Goal: Transaction & Acquisition: Purchase product/service

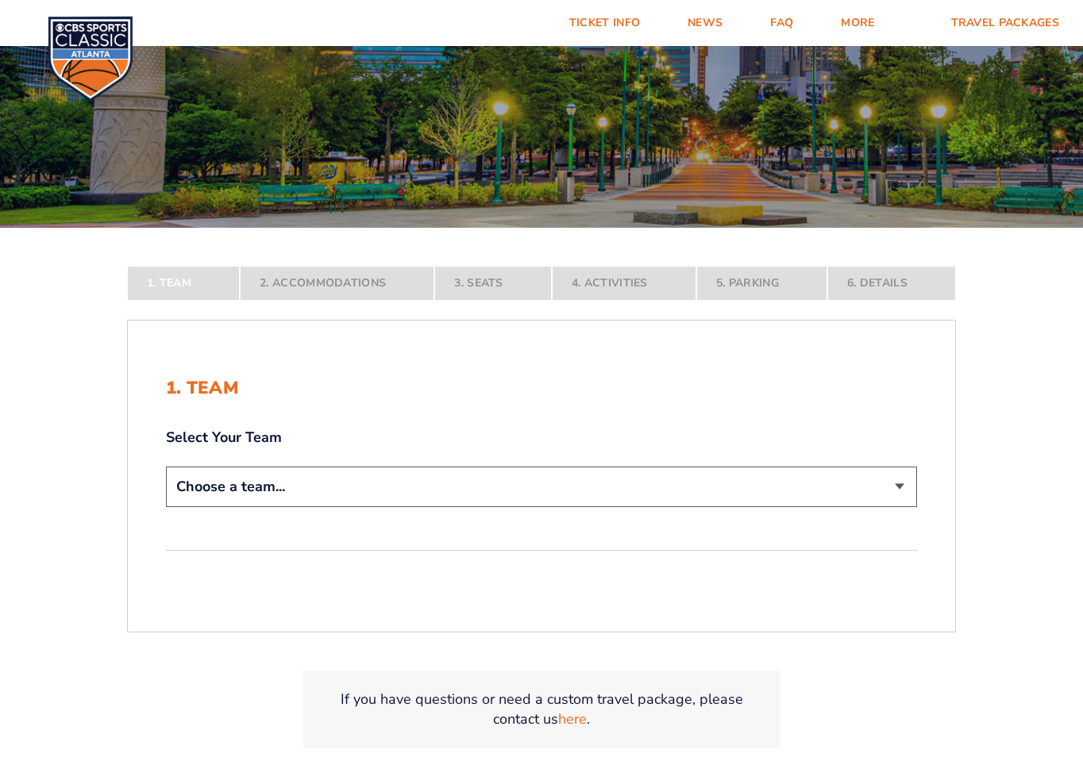
scroll to position [192, 0]
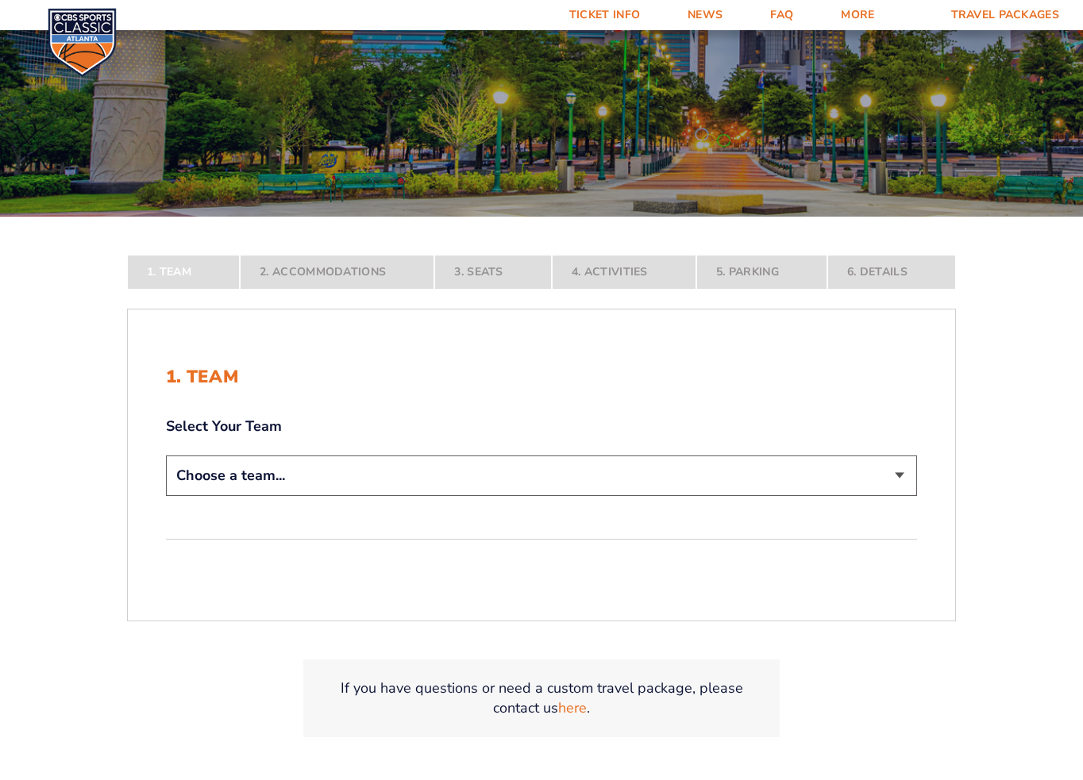
click at [368, 468] on select "Choose a team... [US_STATE] Wildcats [US_STATE] State Buckeyes [US_STATE] Tar H…" at bounding box center [541, 476] width 751 height 40
select select "12756"
click at [166, 496] on select "Choose a team... Kentucky Wildcats Ohio State Buckeyes North Carolina Tar Heels…" at bounding box center [541, 476] width 751 height 40
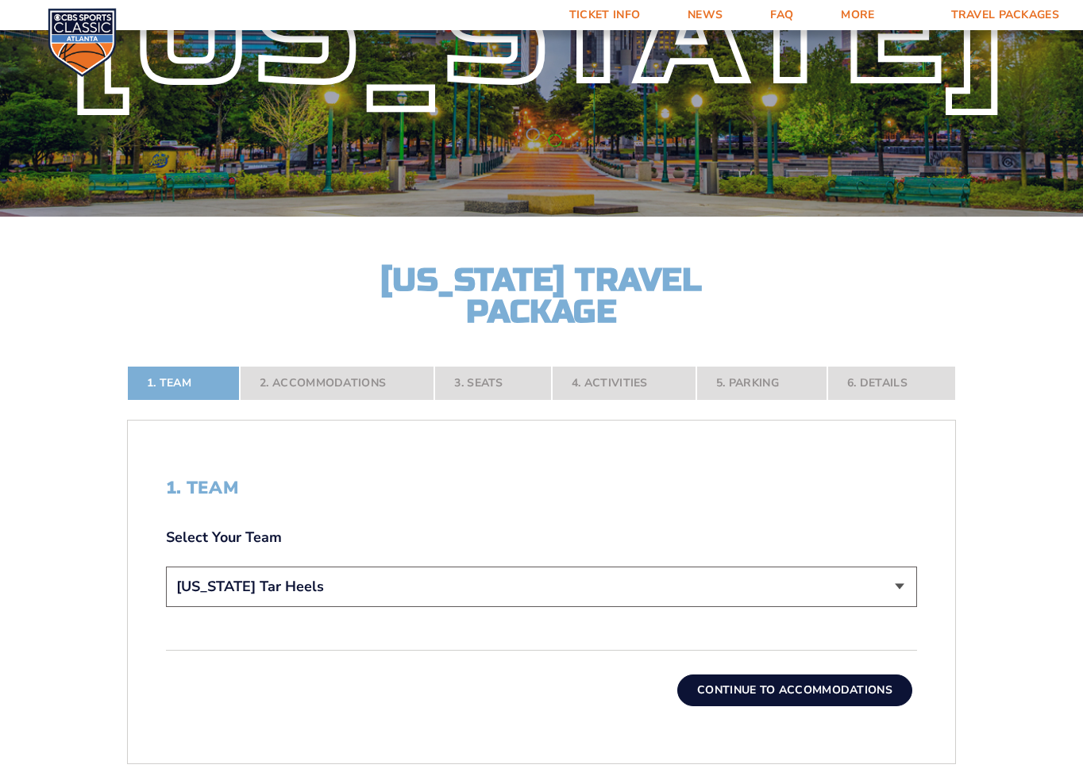
click at [806, 693] on button "Continue To Accommodations" at bounding box center [794, 691] width 235 height 32
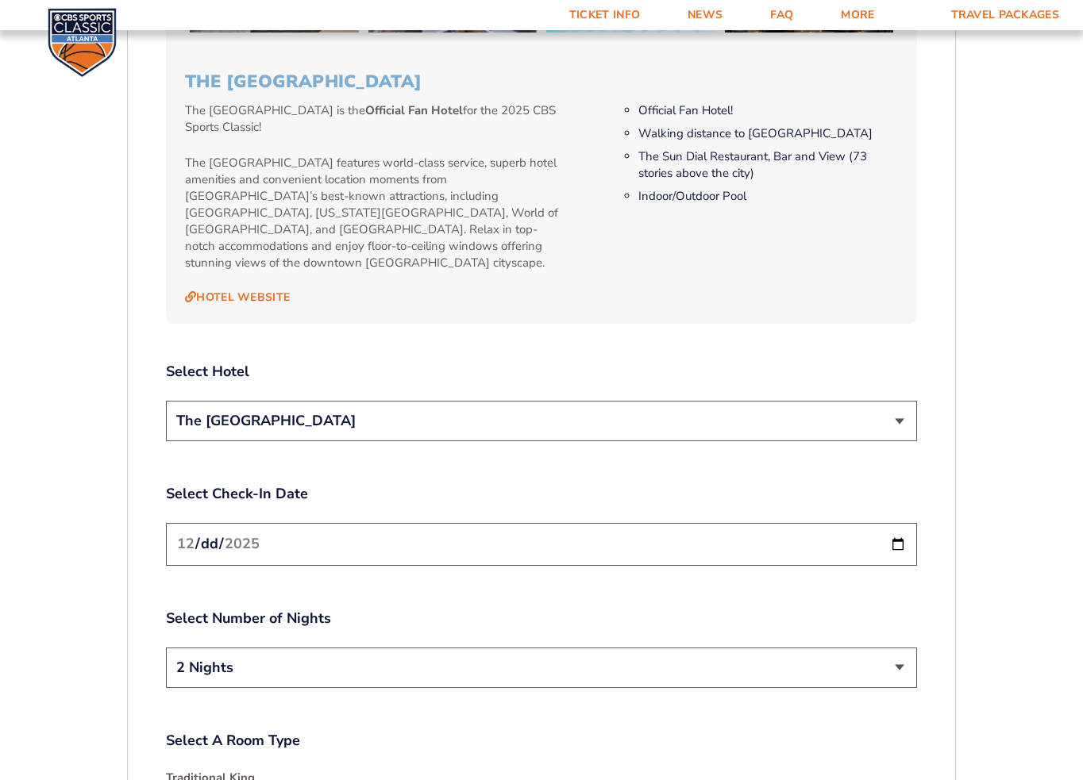
scroll to position [1732, 0]
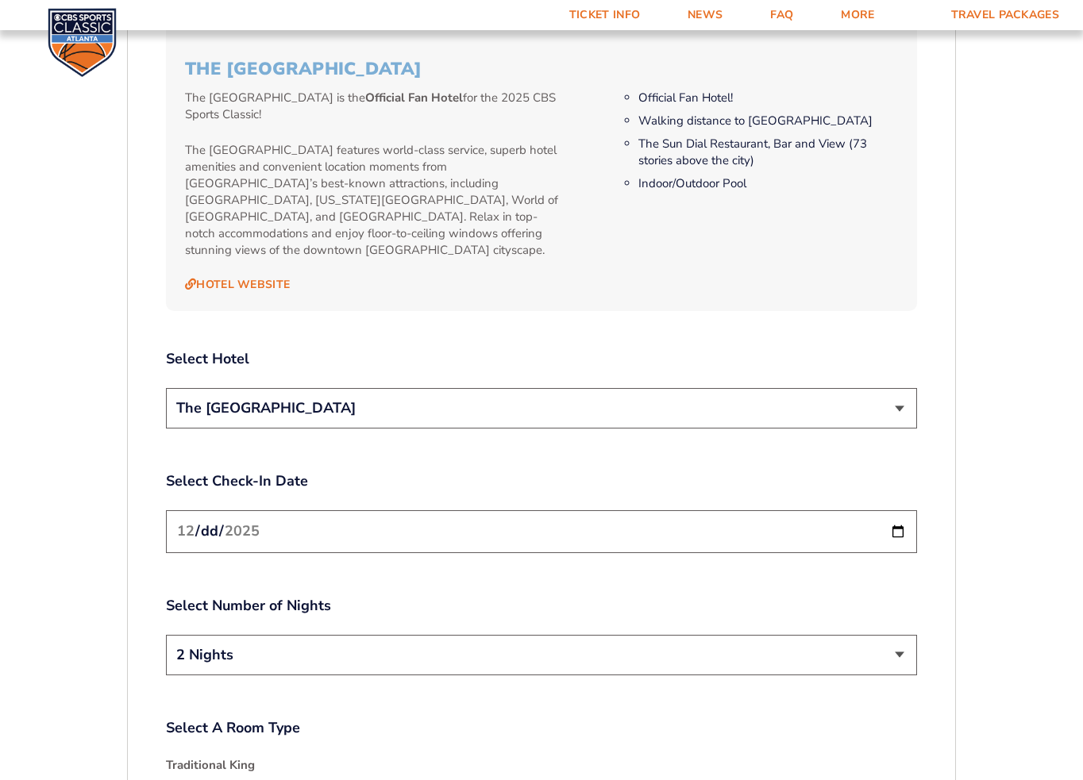
click at [295, 520] on input "2025-12-19" at bounding box center [541, 532] width 751 height 42
click at [900, 517] on input "2025-12-19" at bounding box center [541, 532] width 751 height 42
type input "2025-12-18"
click at [314, 636] on select "2 Nights 3 Nights" at bounding box center [541, 655] width 751 height 40
select select "3 Nights"
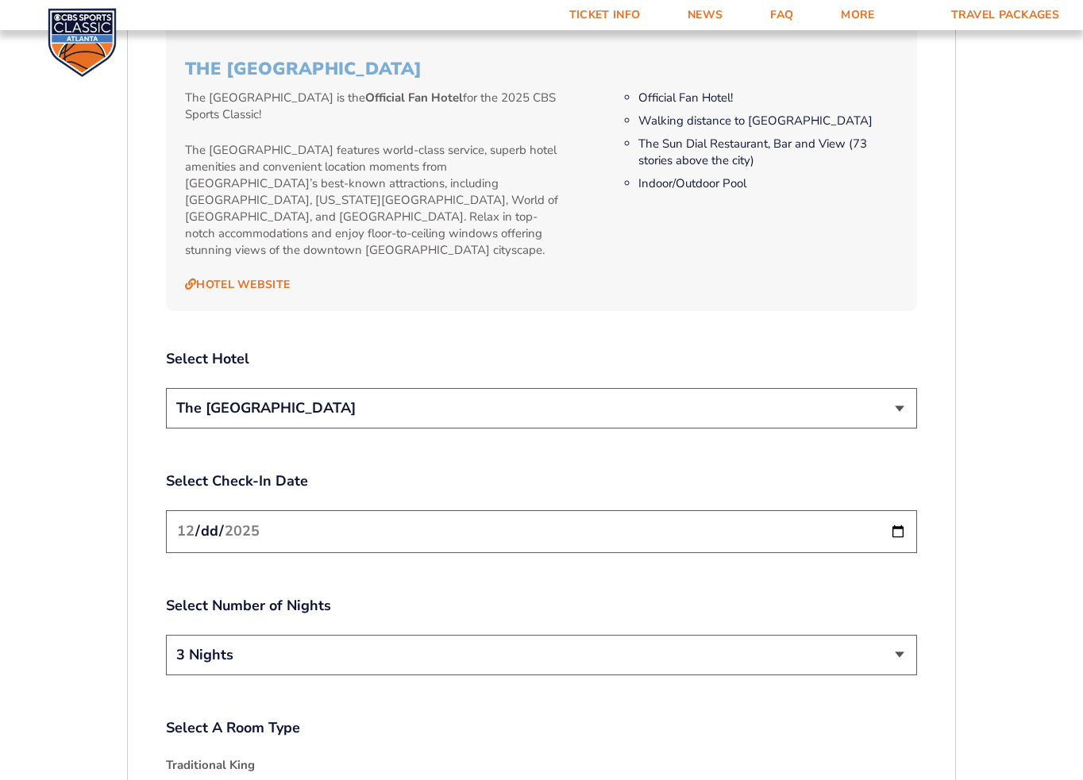
click at [166, 635] on select "2 Nights 3 Nights" at bounding box center [541, 655] width 751 height 40
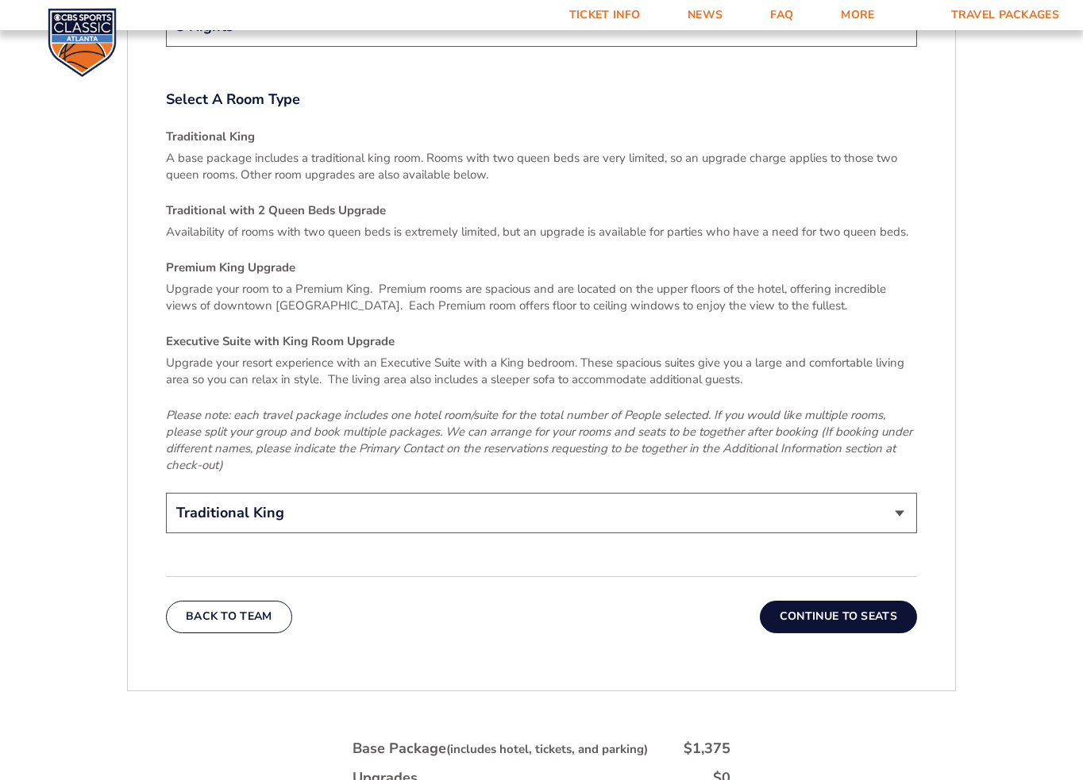
scroll to position [2368, 0]
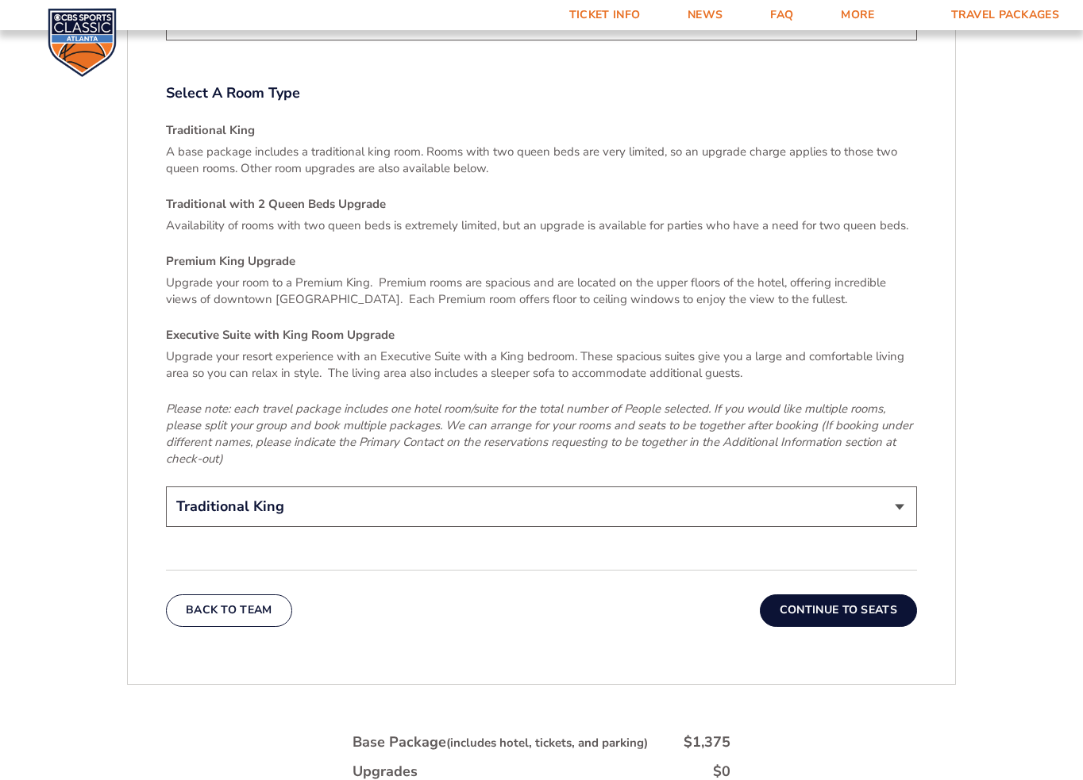
click at [858, 595] on button "Continue To Seats" at bounding box center [838, 611] width 157 height 32
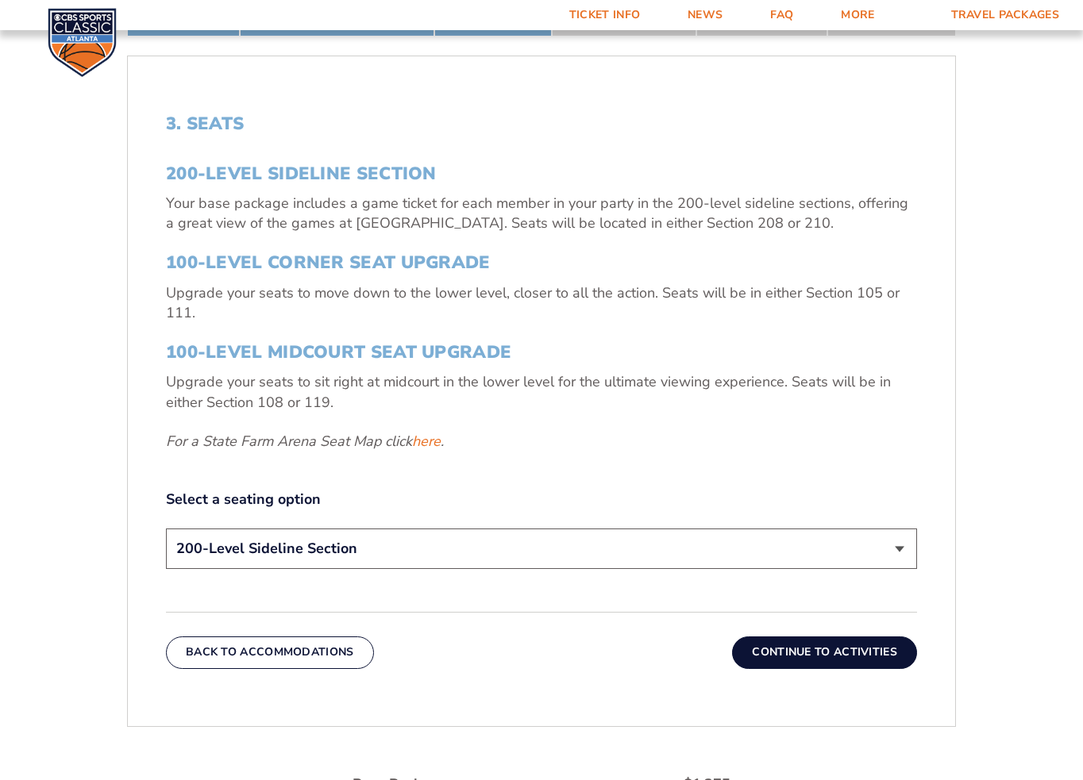
scroll to position [559, 0]
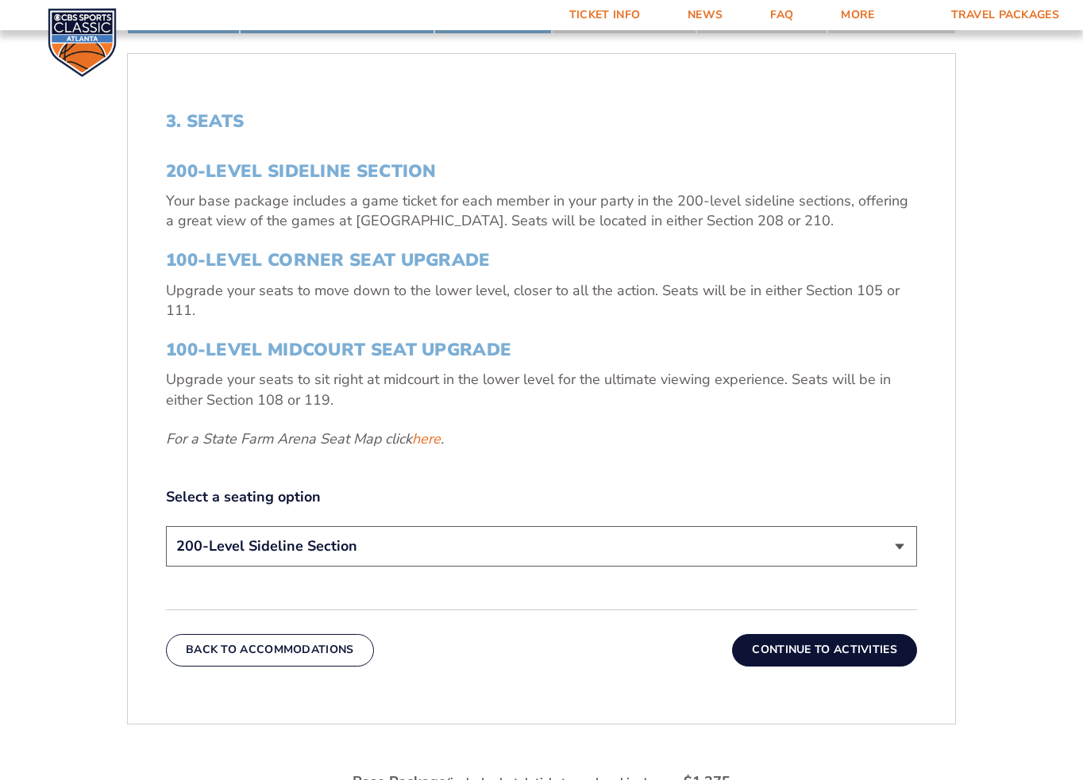
click at [815, 645] on button "Continue To Activities" at bounding box center [824, 650] width 185 height 32
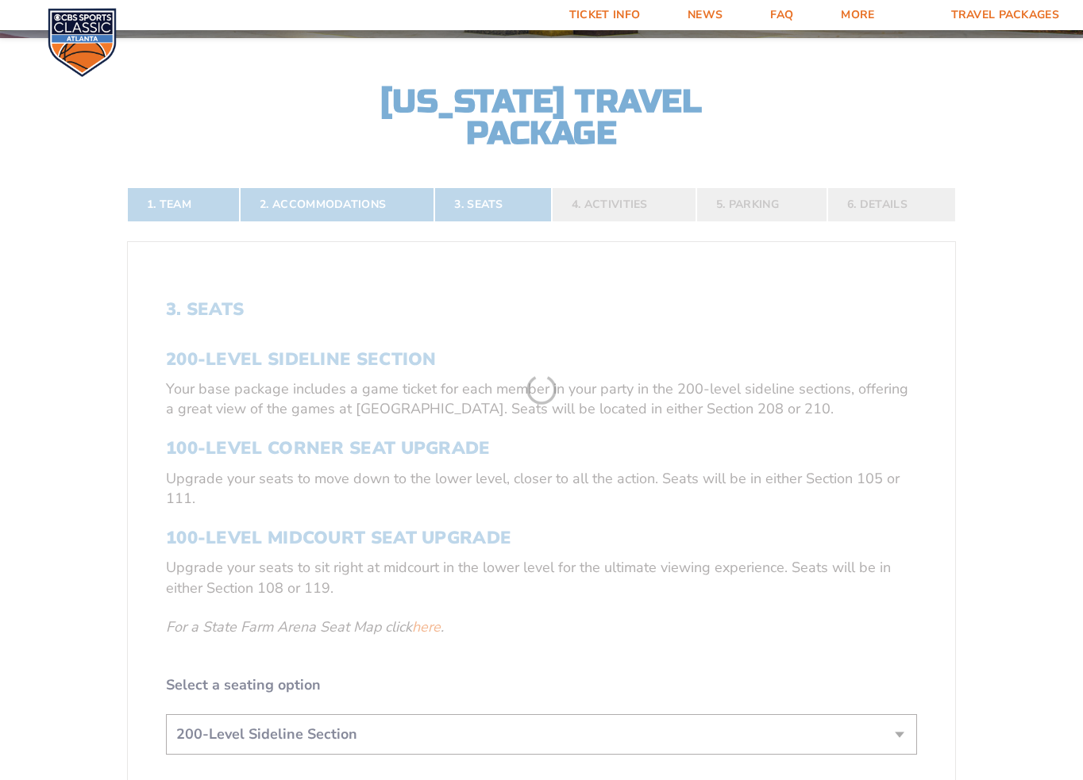
scroll to position [368, 0]
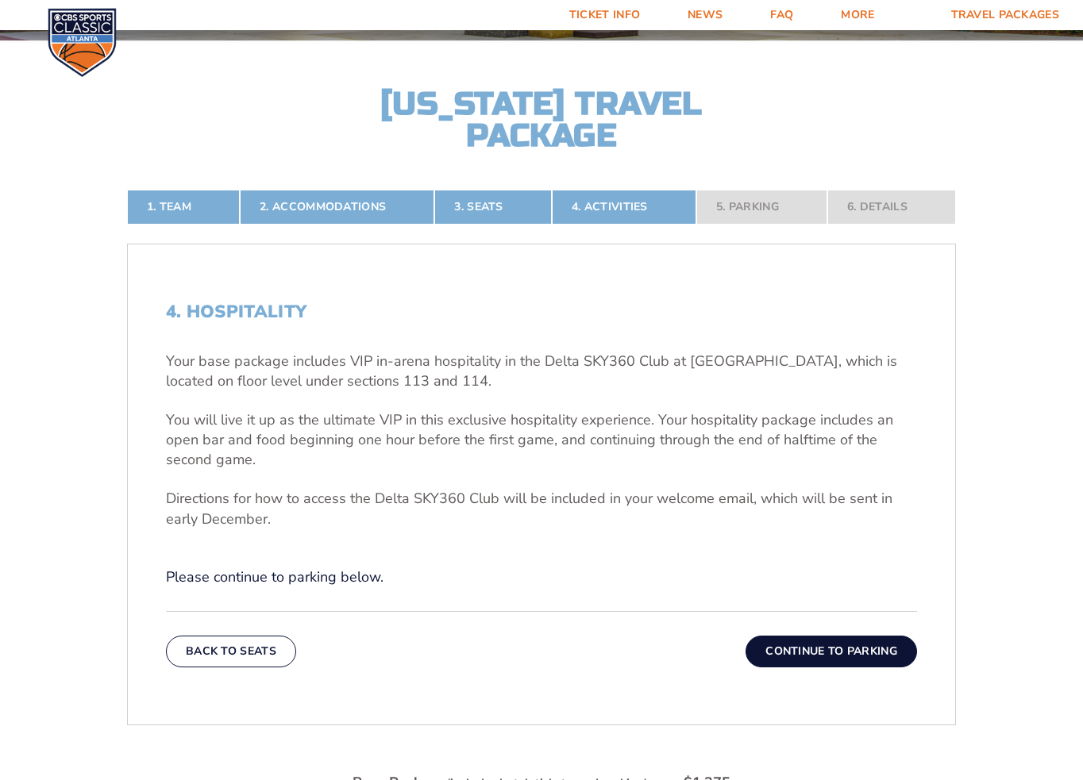
click at [835, 649] on button "Continue To Parking" at bounding box center [832, 652] width 172 height 32
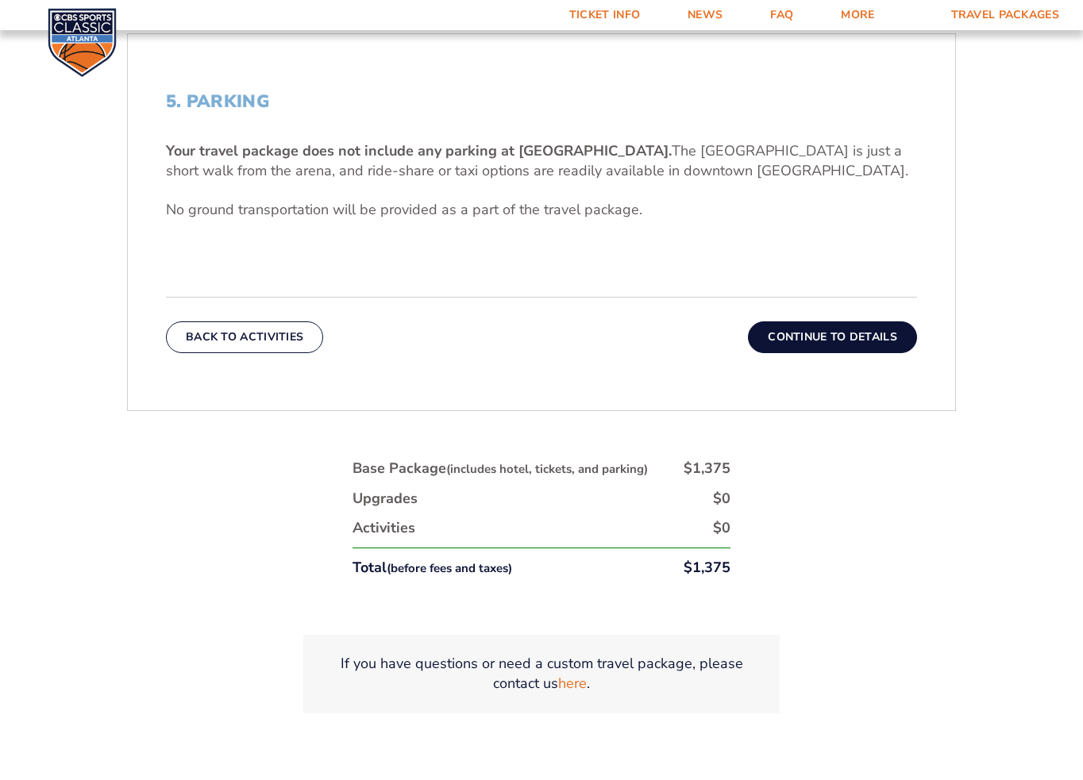
scroll to position [582, 0]
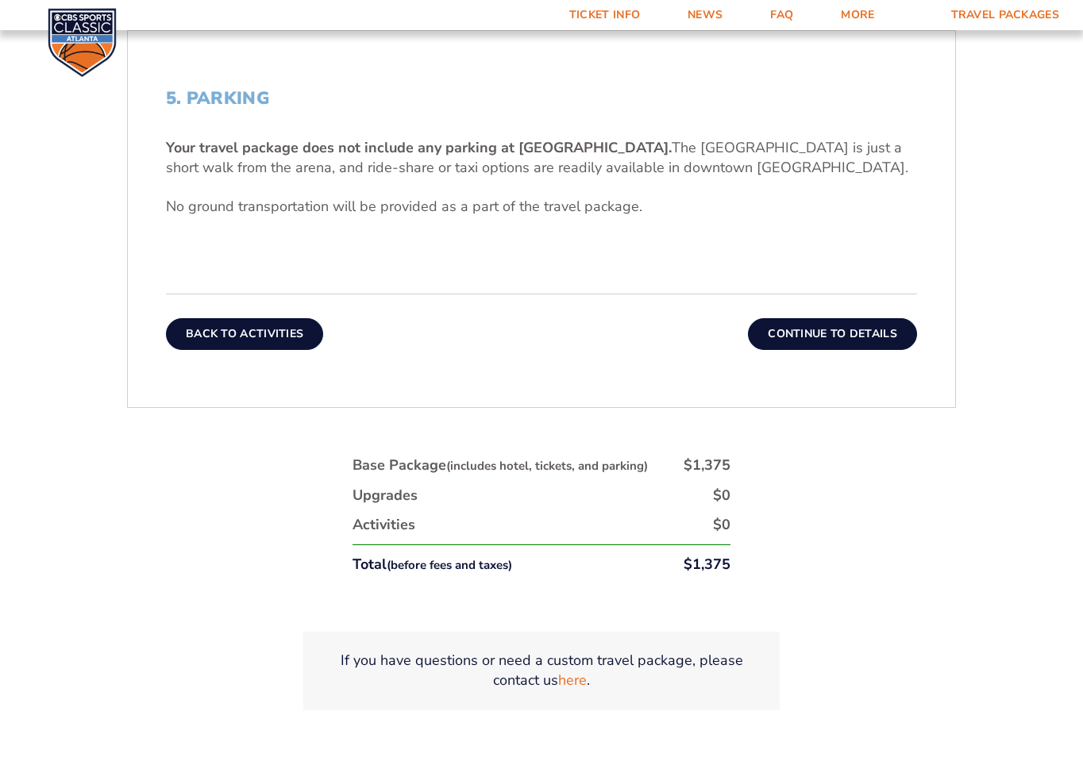
click at [283, 334] on button "Back To Activities" at bounding box center [244, 334] width 157 height 32
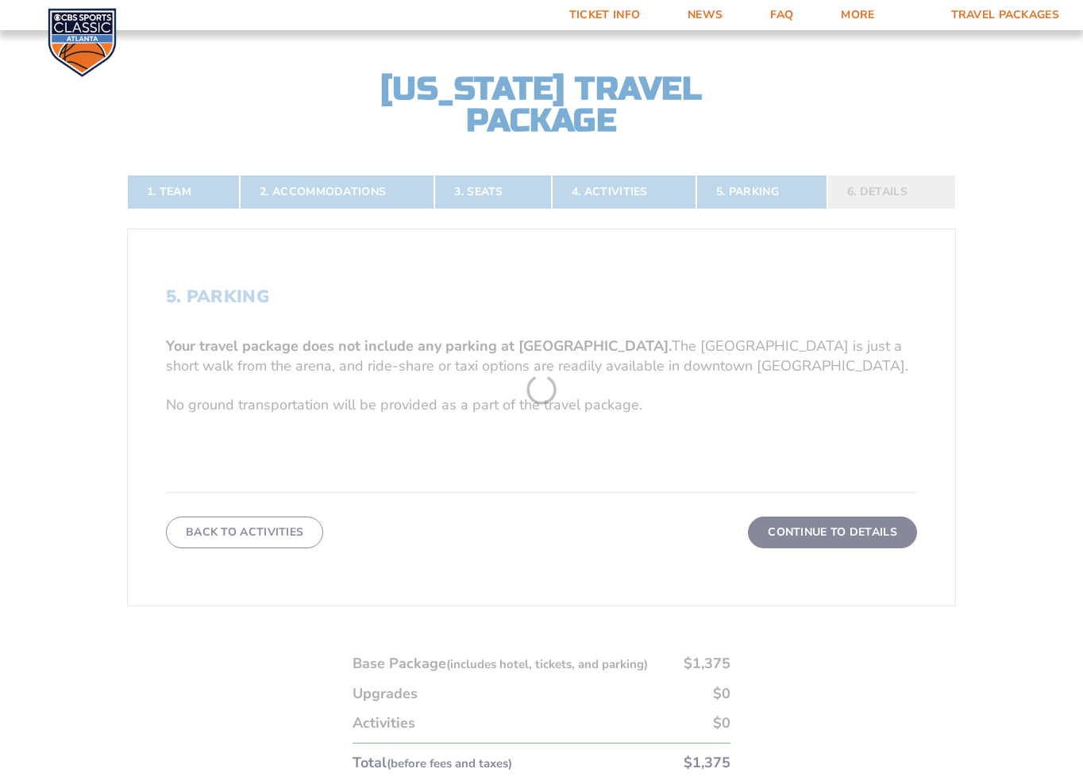
scroll to position [368, 0]
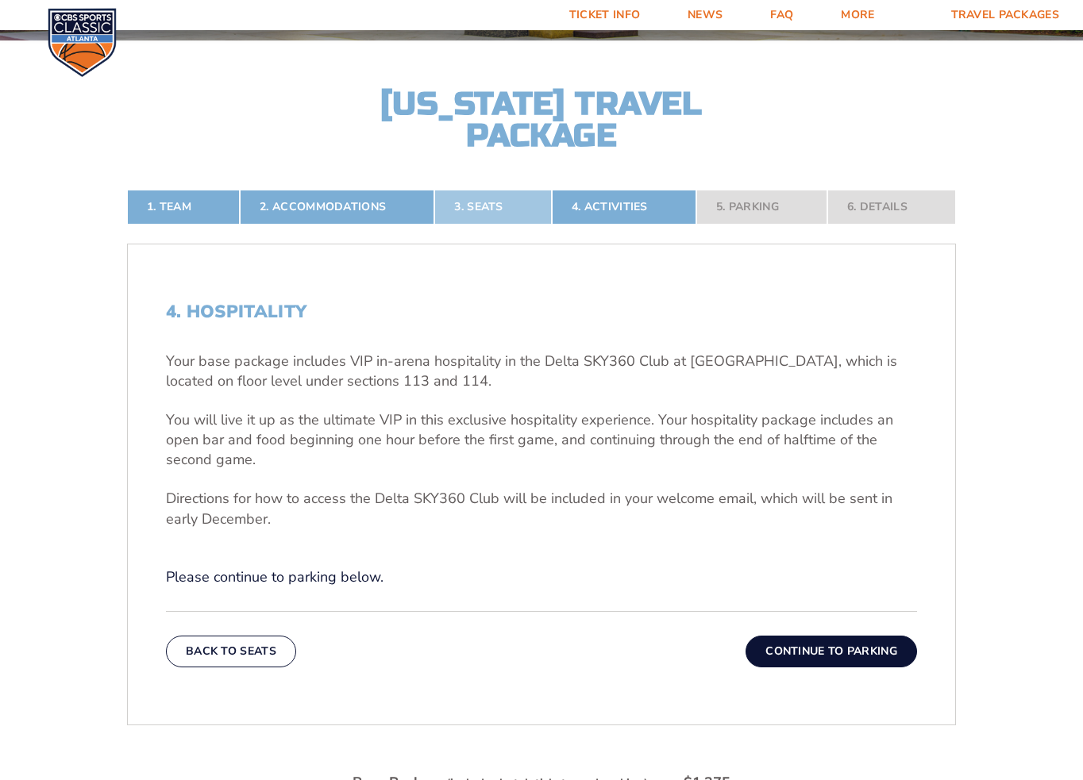
click at [488, 213] on link "3. Seats" at bounding box center [492, 207] width 117 height 35
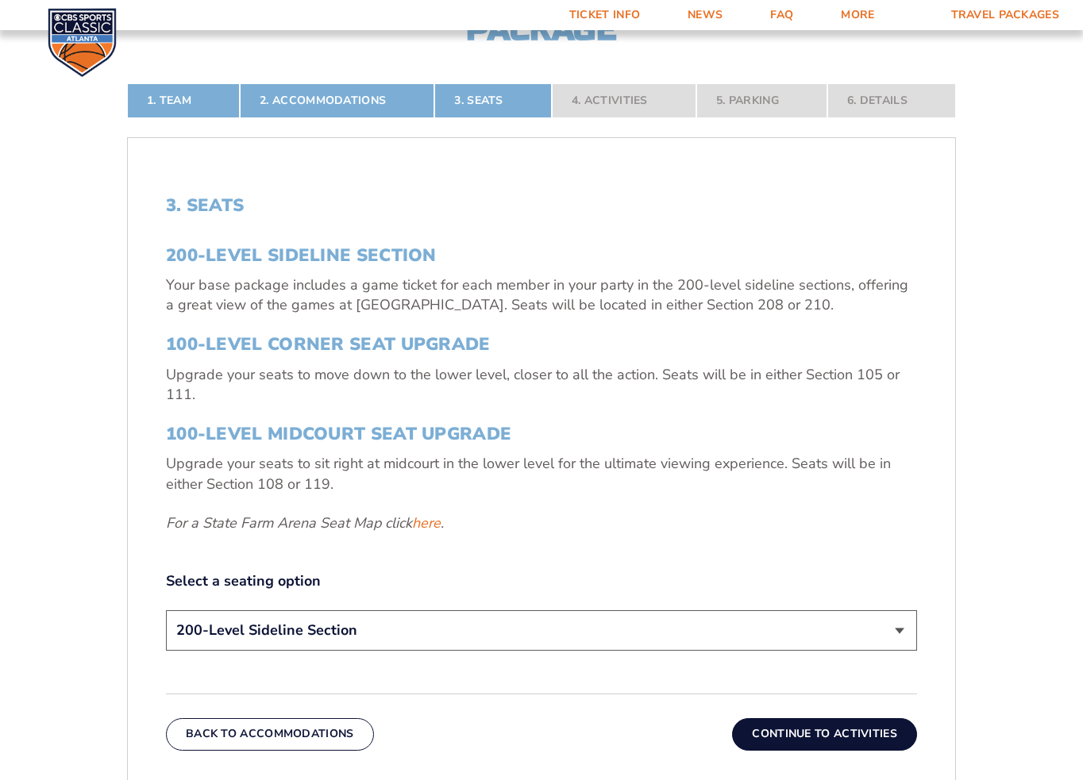
scroll to position [690, 0]
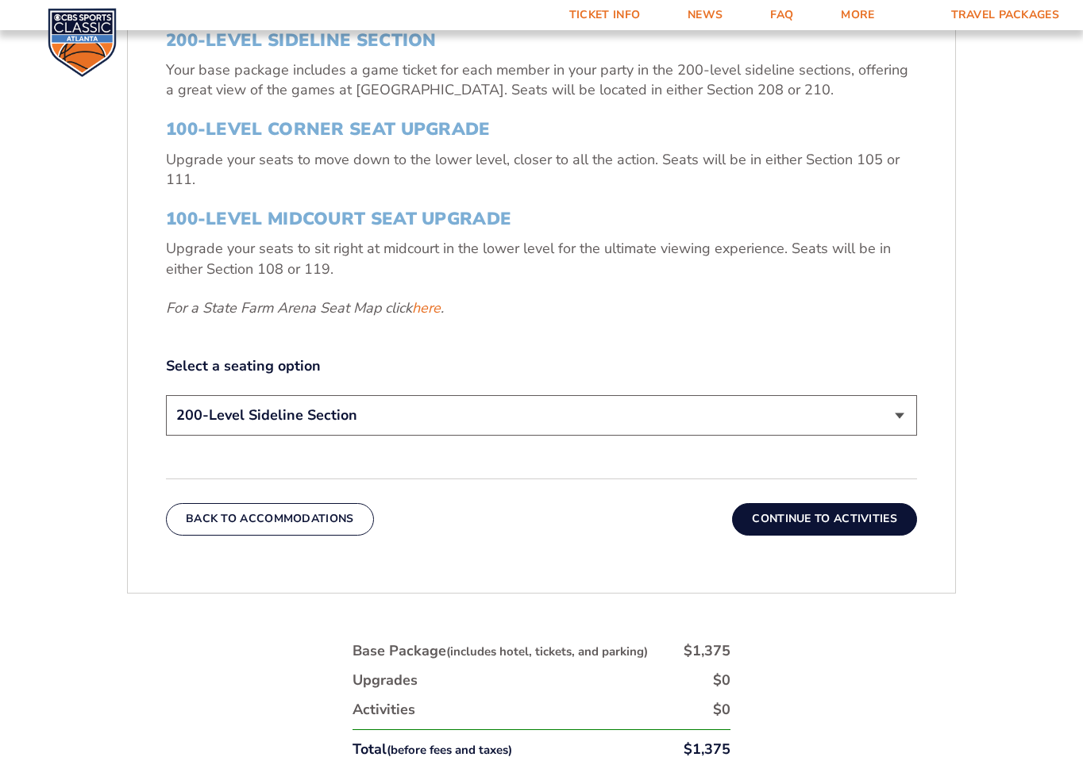
click at [577, 418] on select "200-Level Sideline Section 100-Level Corner Seat Upgrade (+$120 per person) 100…" at bounding box center [541, 415] width 751 height 40
click at [580, 357] on label "Select a seating option" at bounding box center [541, 367] width 751 height 20
click at [848, 515] on button "Continue To Activities" at bounding box center [824, 519] width 185 height 32
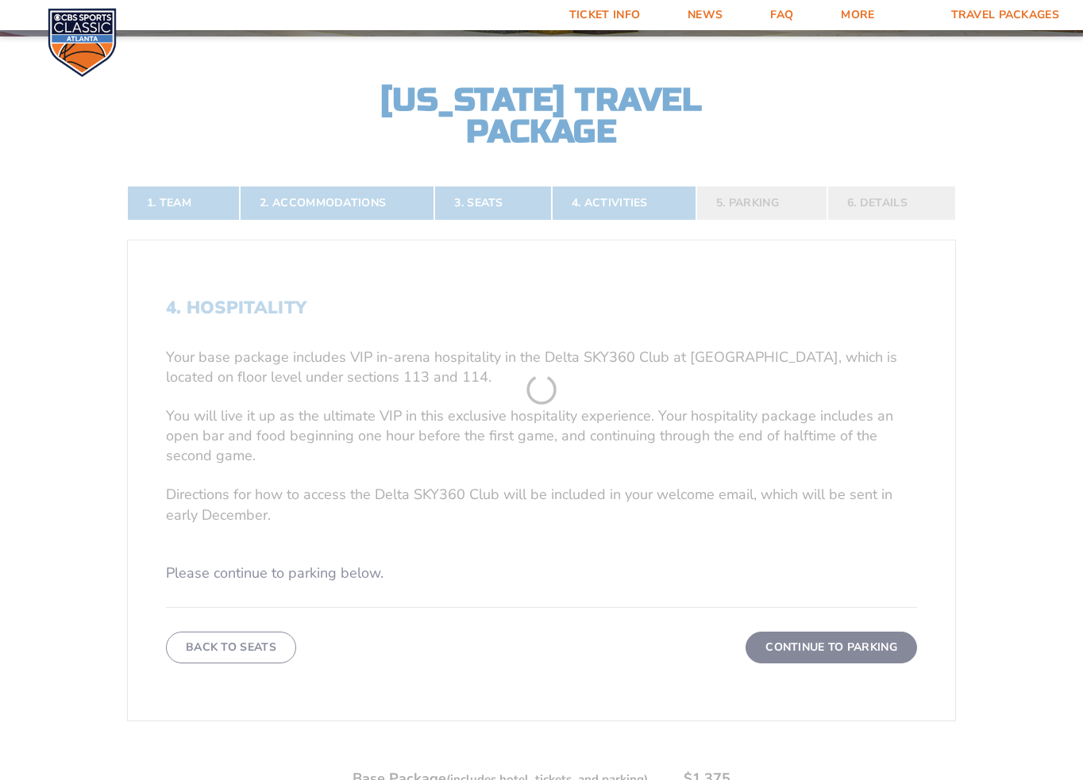
scroll to position [368, 0]
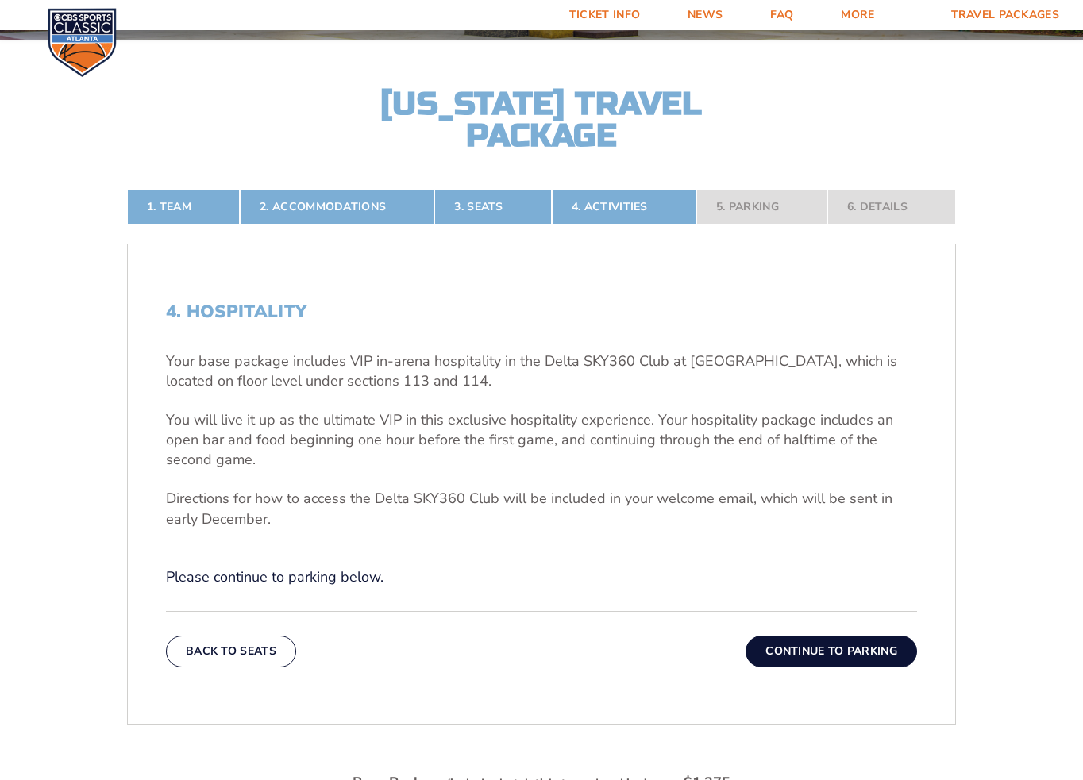
click at [834, 653] on button "Continue To Parking" at bounding box center [832, 652] width 172 height 32
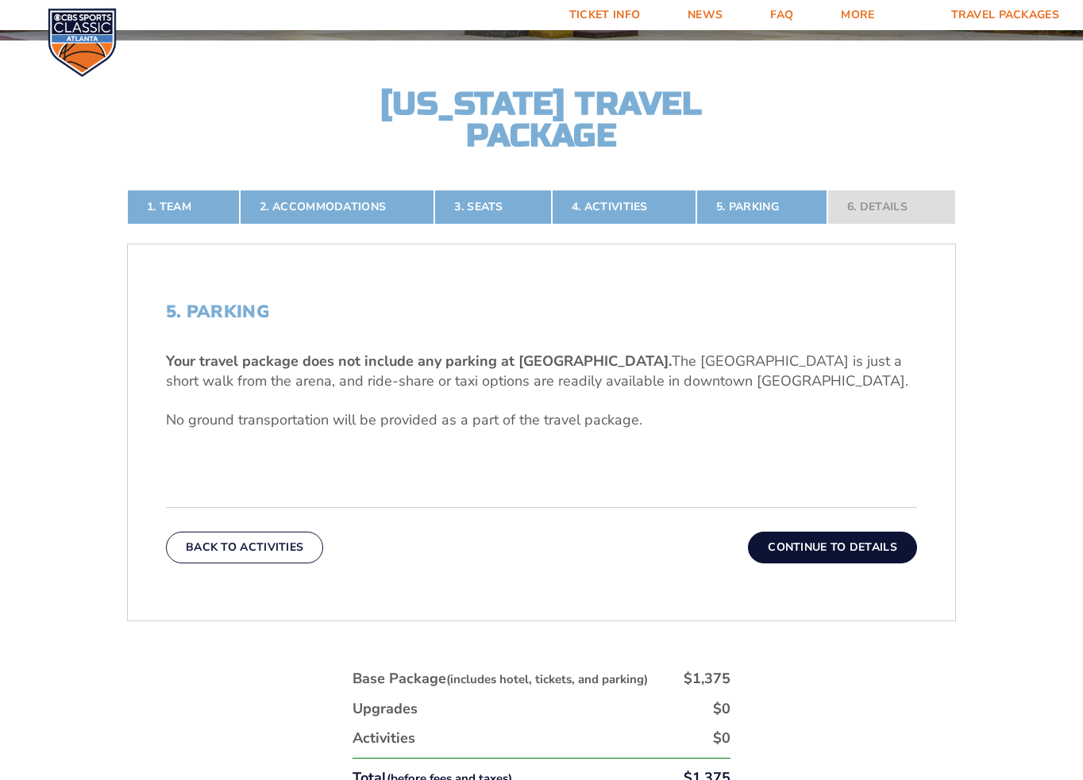
click at [847, 551] on button "Continue To Details" at bounding box center [832, 548] width 169 height 32
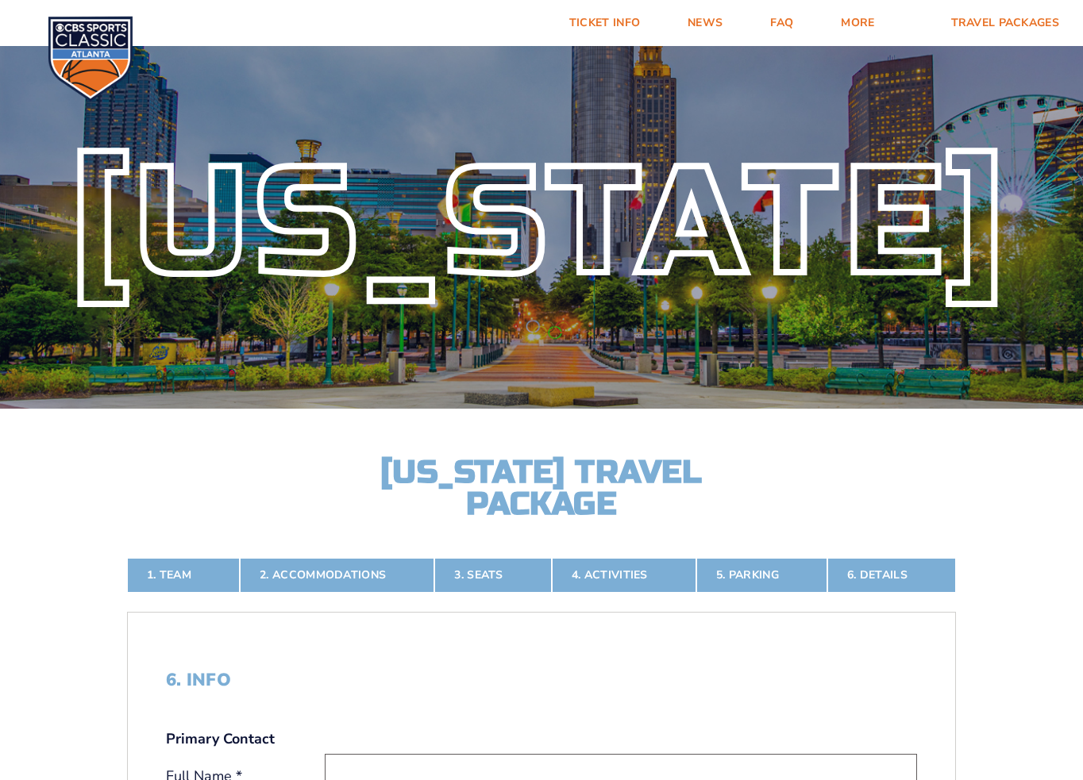
scroll to position [13, 0]
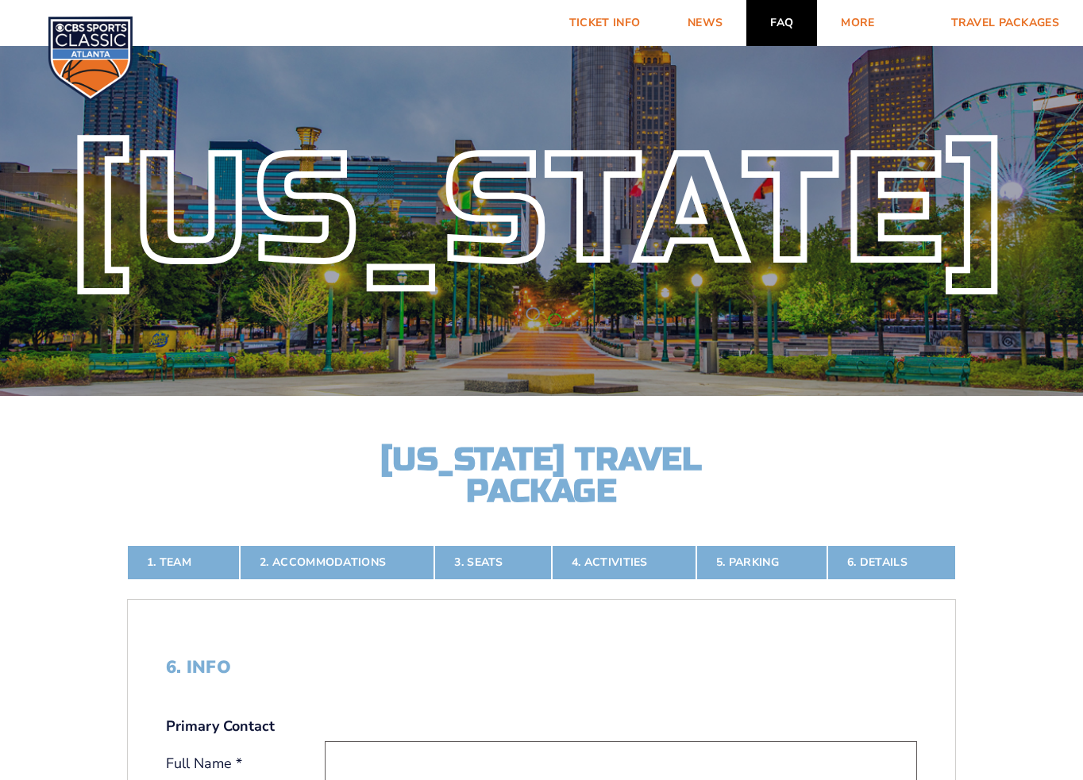
click at [787, 25] on link "FAQ" at bounding box center [781, 23] width 71 height 46
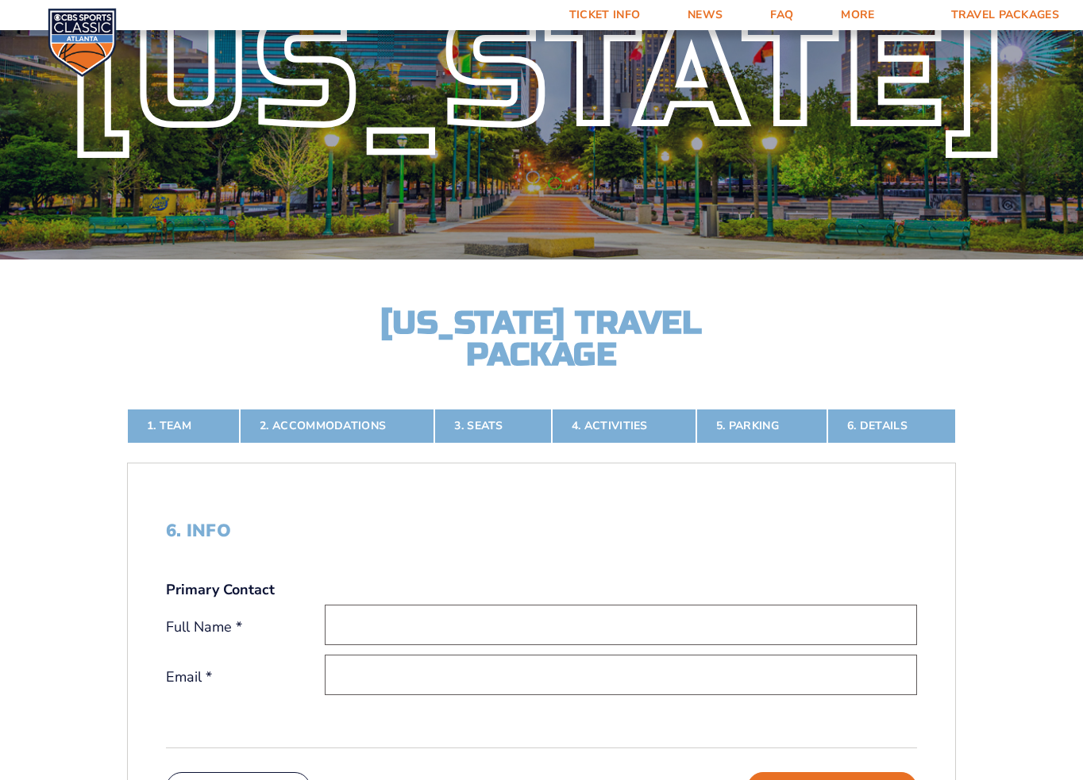
scroll to position [0, 0]
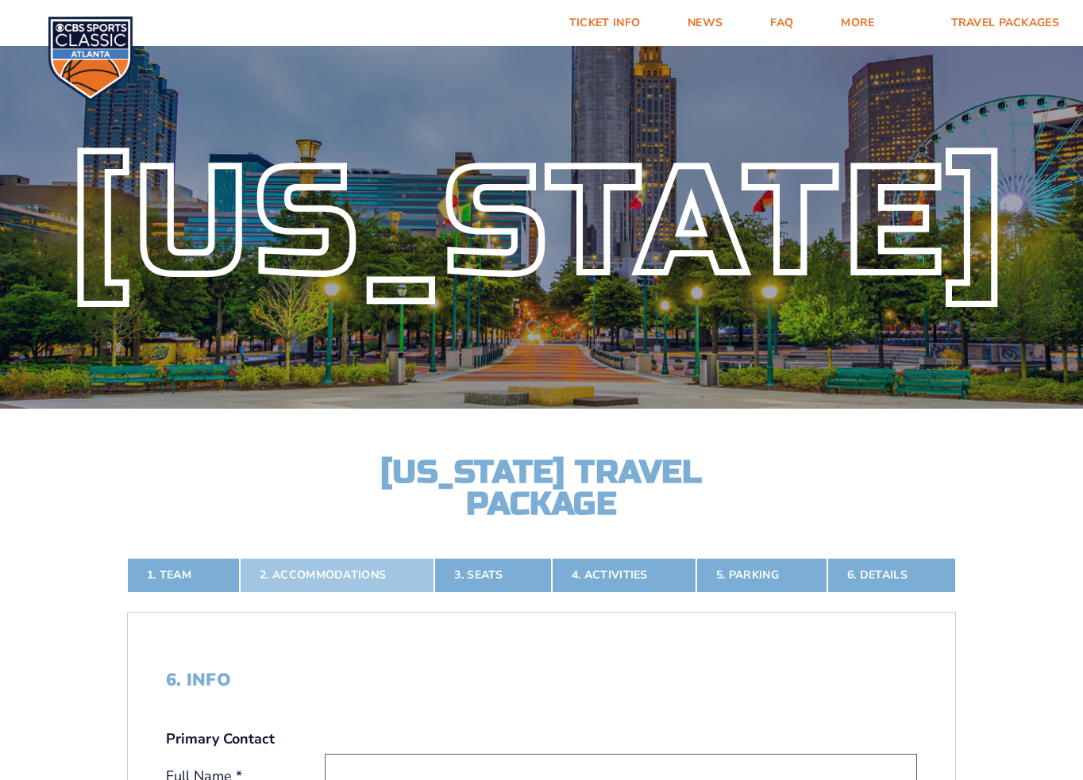
click at [325, 565] on link "2. Accommodations" at bounding box center [337, 575] width 195 height 35
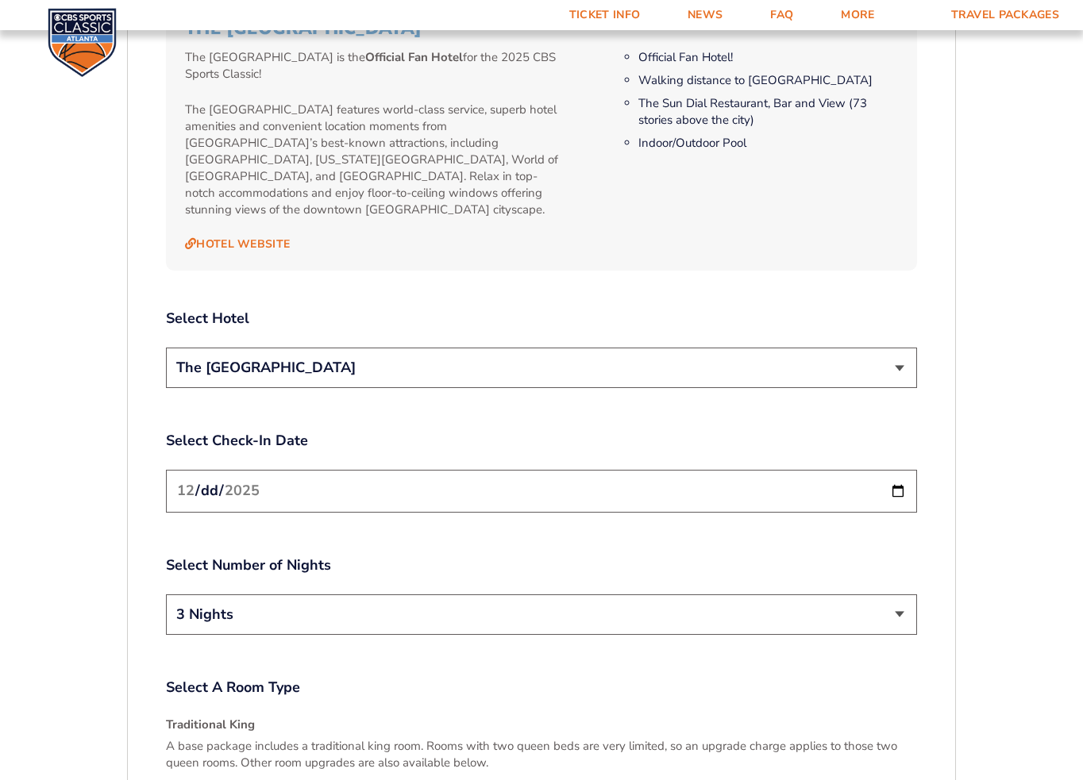
scroll to position [1782, 0]
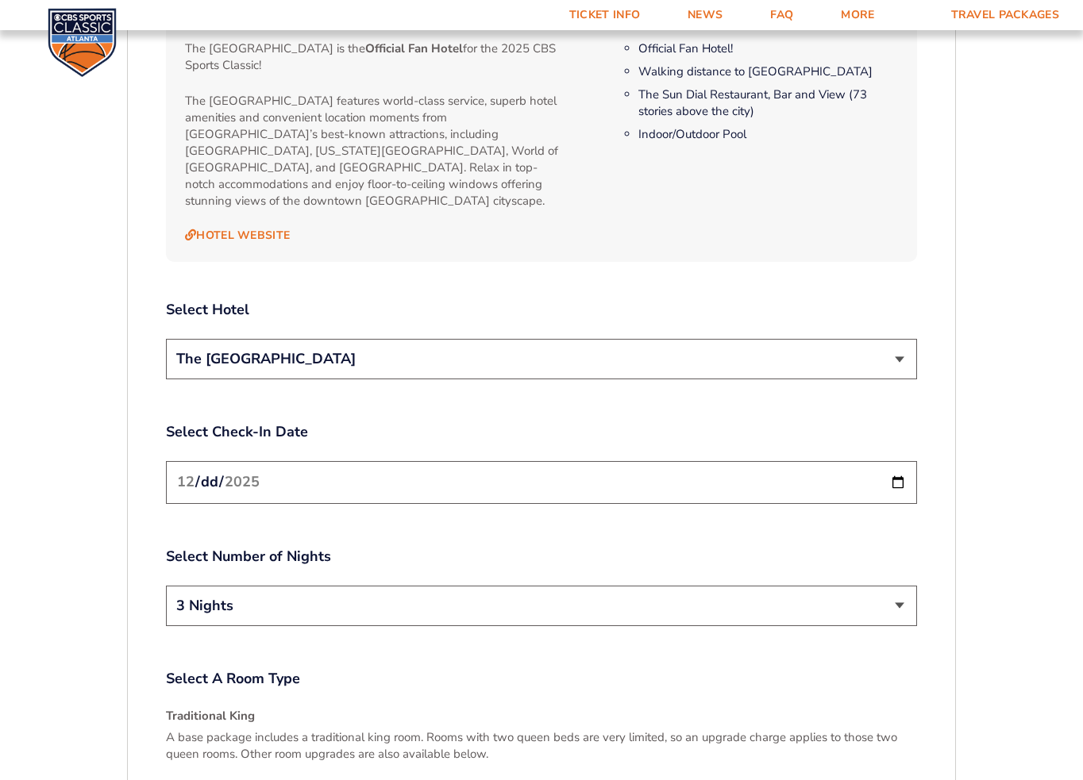
click at [900, 463] on input "2025-12-18" at bounding box center [541, 482] width 751 height 42
type input "2025-12-19"
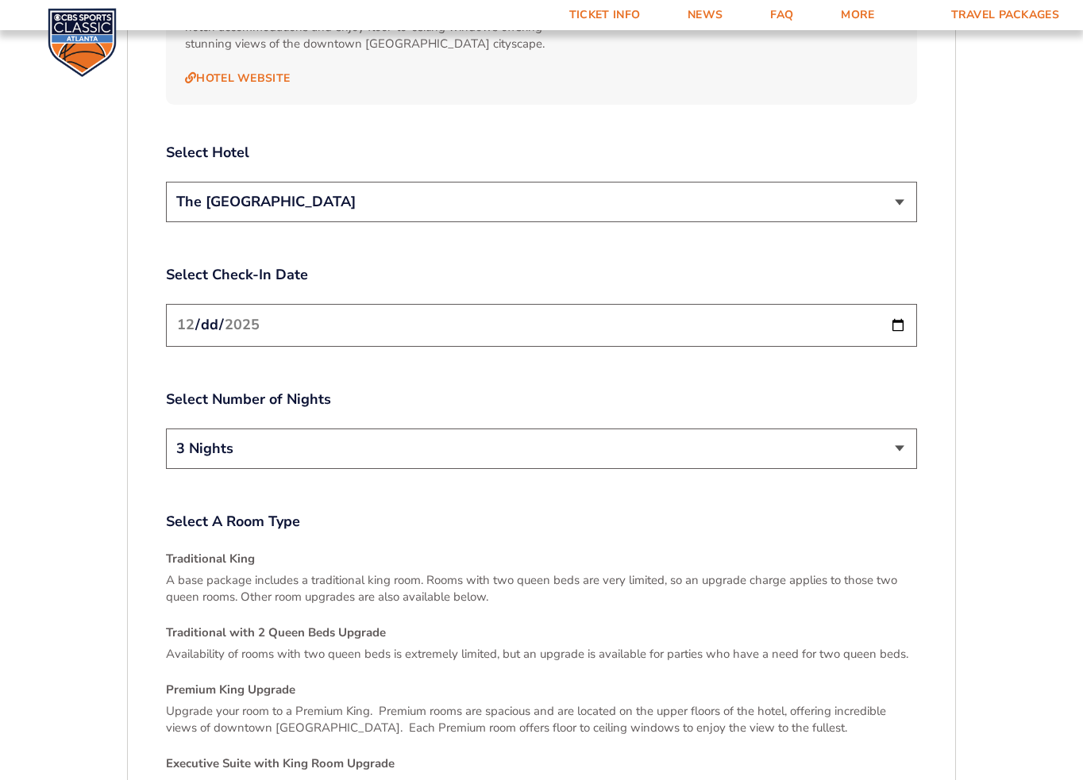
scroll to position [1936, 0]
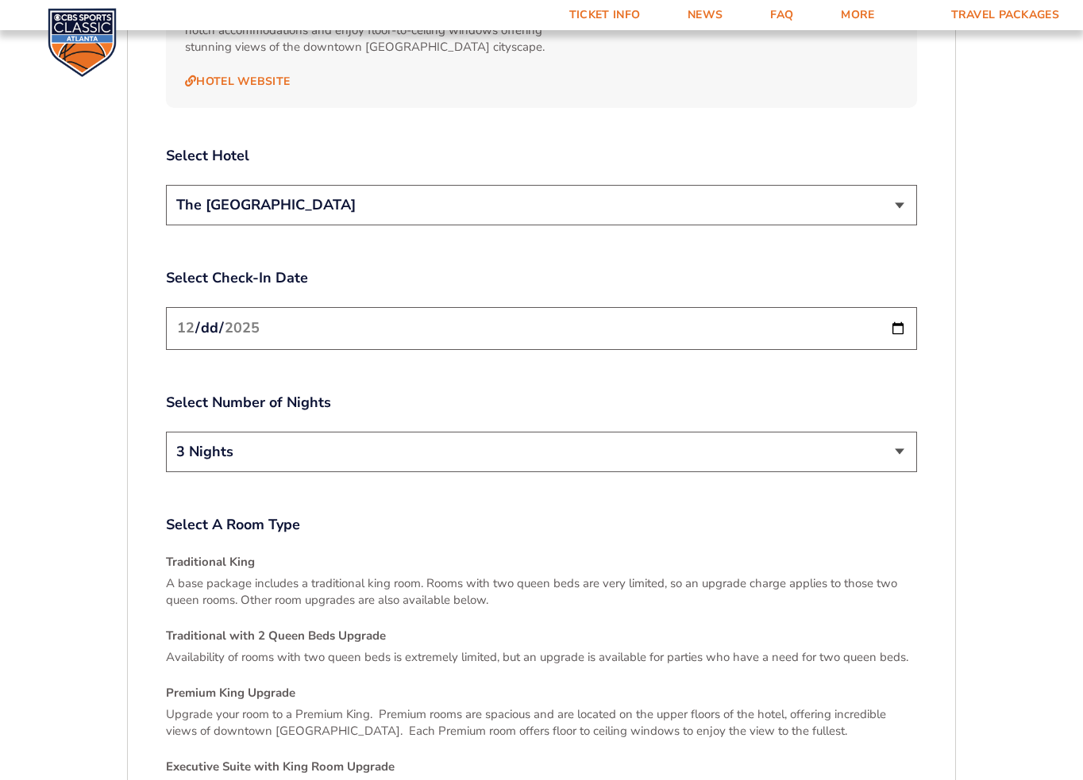
click at [580, 432] on select "2 Nights 3 Nights" at bounding box center [541, 452] width 751 height 40
select select "2 Nights"
click at [166, 432] on select "2 Nights 3 Nights" at bounding box center [541, 452] width 751 height 40
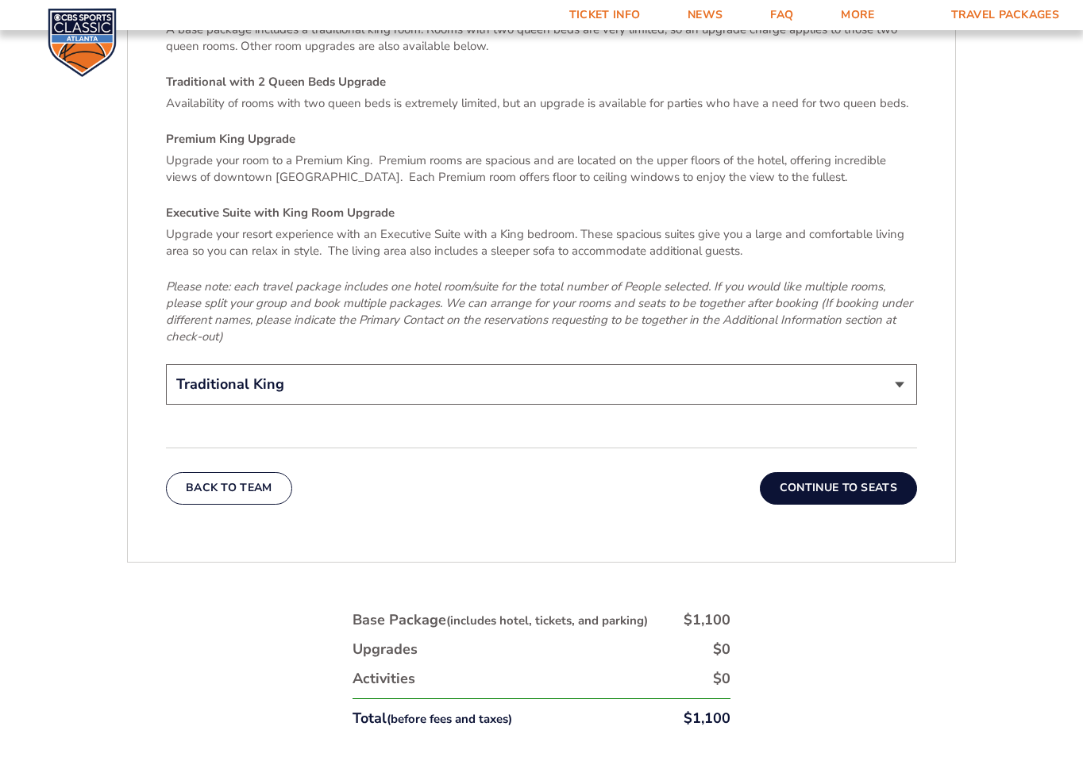
scroll to position [2559, 0]
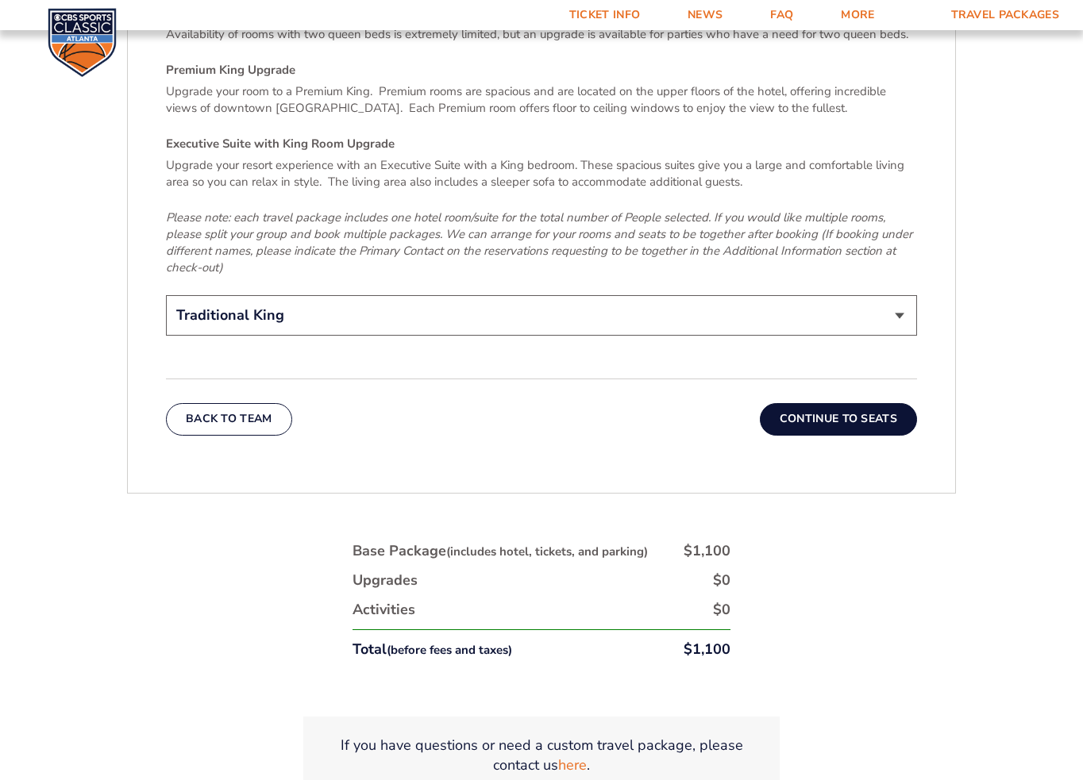
click at [854, 406] on button "Continue To Seats" at bounding box center [838, 419] width 157 height 32
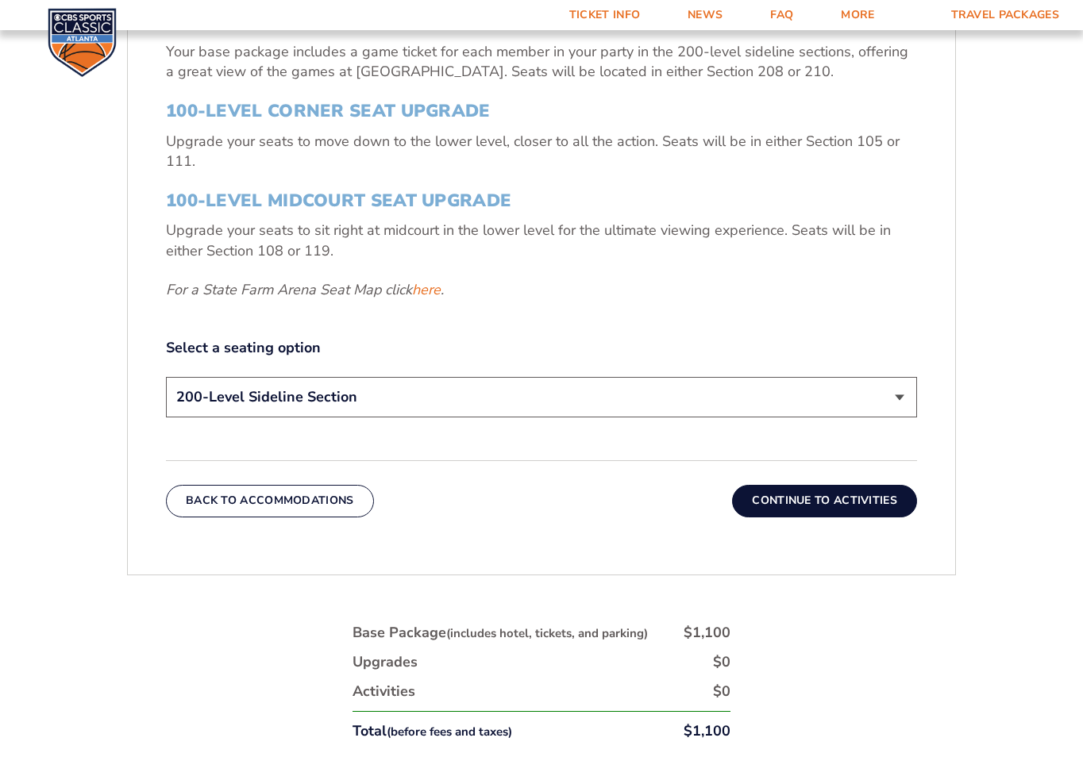
scroll to position [734, 0]
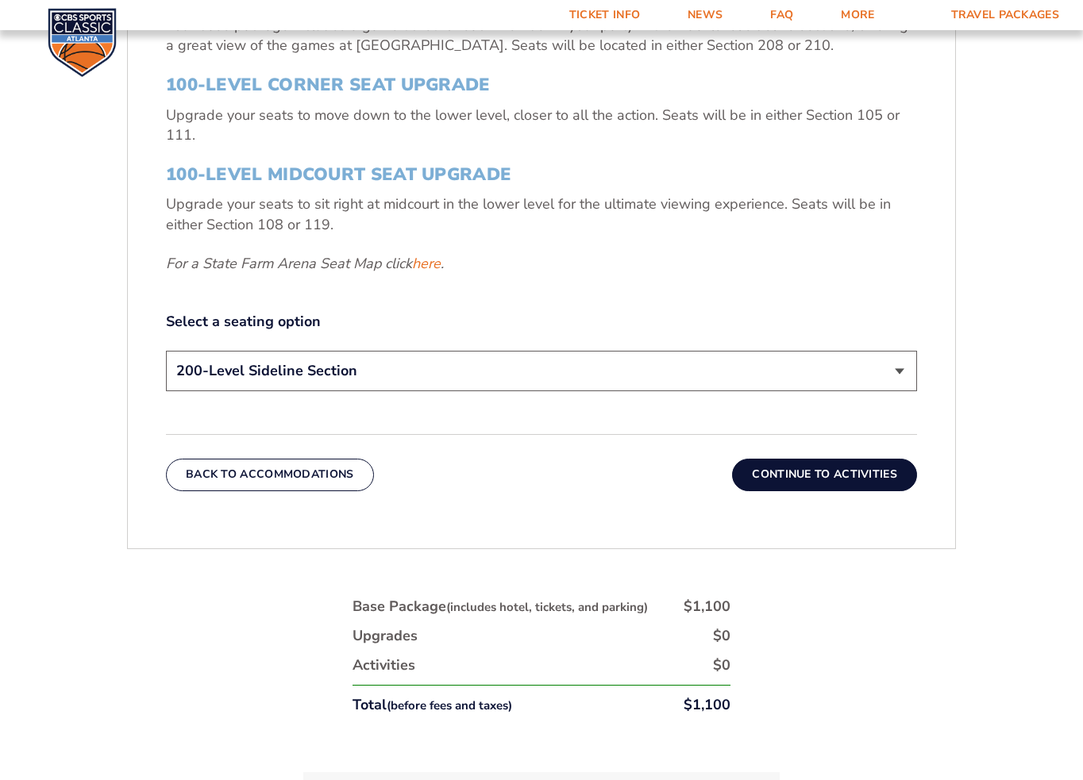
click at [341, 380] on select "200-Level Sideline Section 100-Level Corner Seat Upgrade (+$120 per person) 100…" at bounding box center [541, 371] width 751 height 40
select select "100-Level Corner Seat Upgrade"
click at [166, 351] on select "200-Level Sideline Section 100-Level Corner Seat Upgrade (+$120 per person) 100…" at bounding box center [541, 371] width 751 height 40
click at [828, 467] on button "Continue To Activities" at bounding box center [824, 475] width 185 height 32
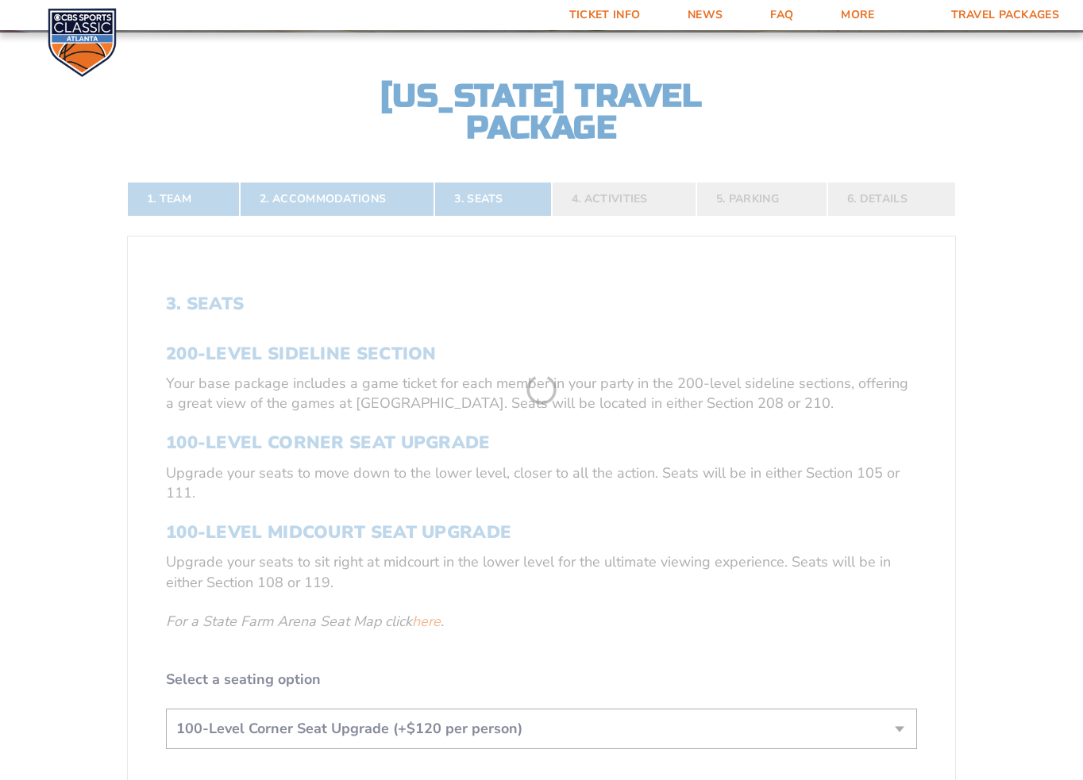
scroll to position [368, 0]
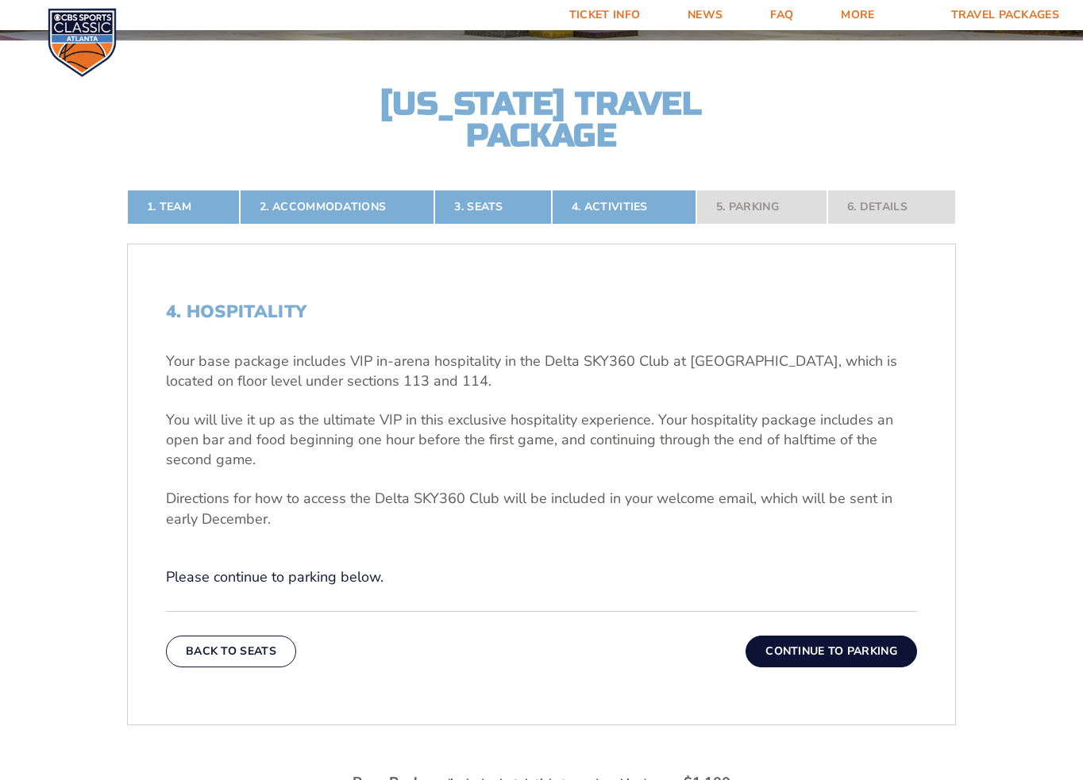
click at [838, 656] on button "Continue To Parking" at bounding box center [832, 652] width 172 height 32
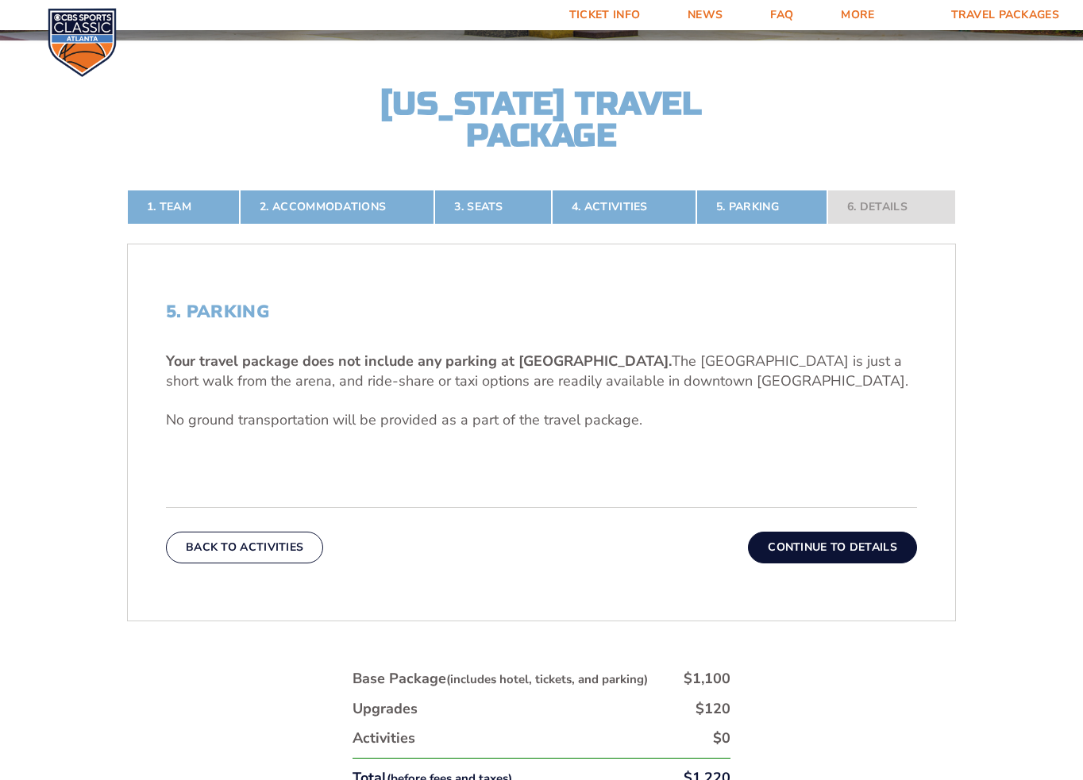
click at [832, 551] on button "Continue To Details" at bounding box center [832, 548] width 169 height 32
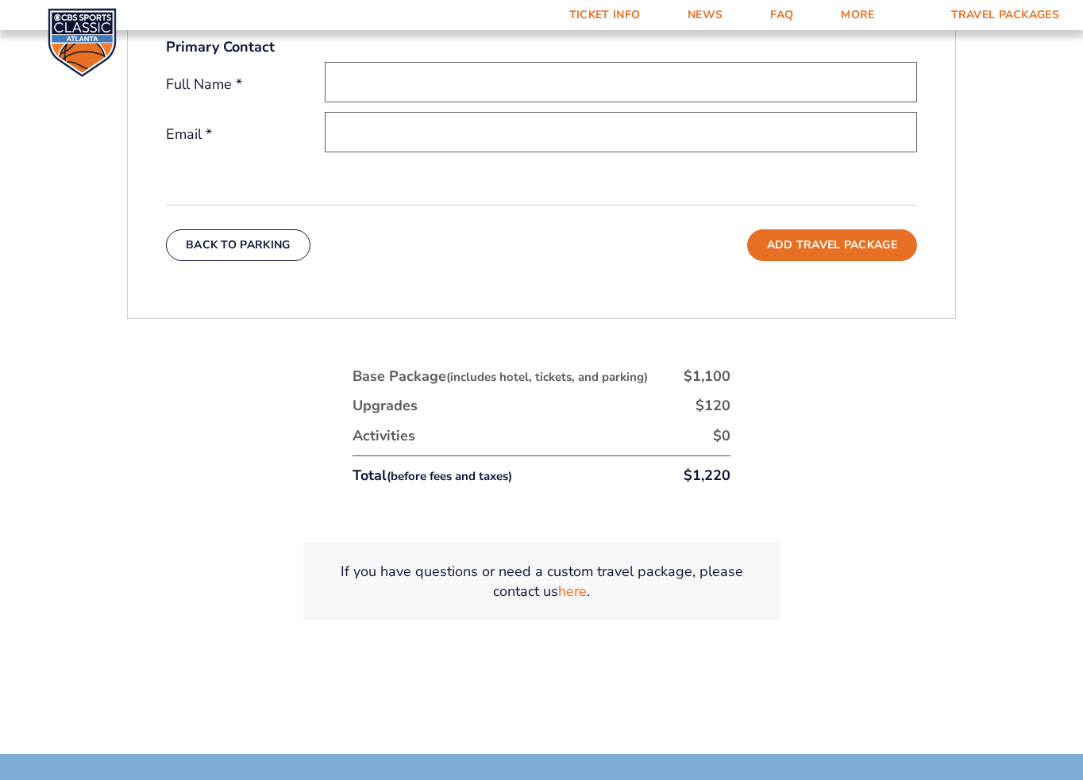
scroll to position [10, 0]
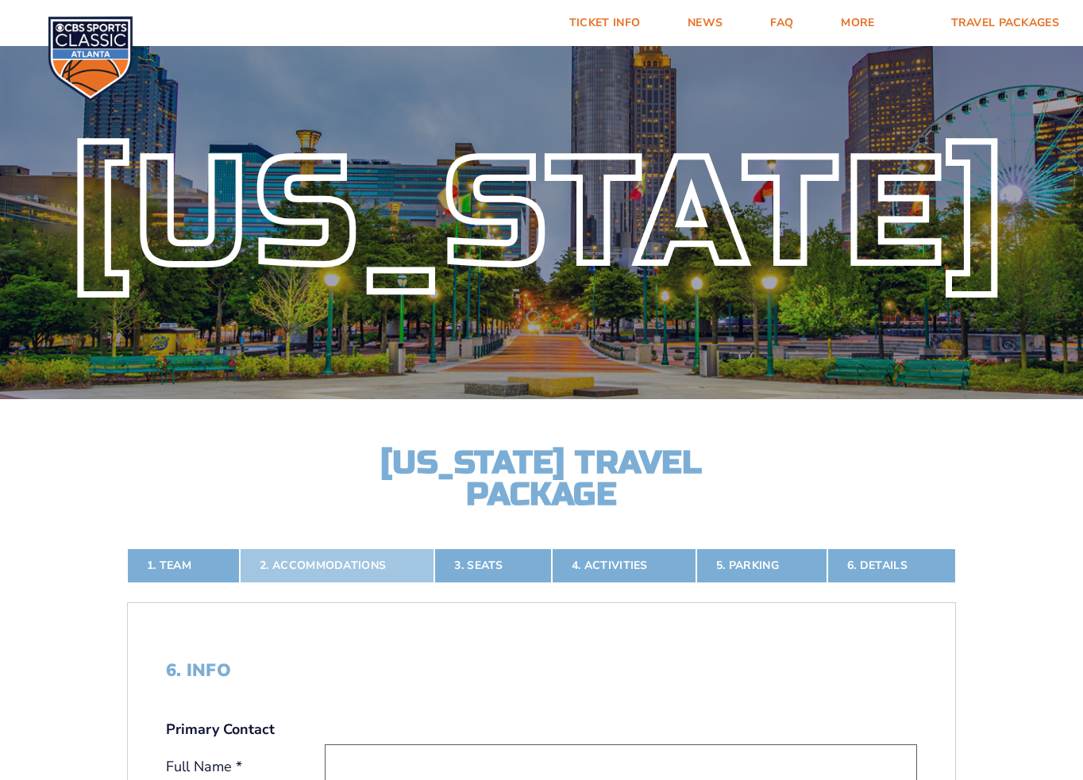
click at [321, 568] on link "2. Accommodations" at bounding box center [337, 566] width 195 height 35
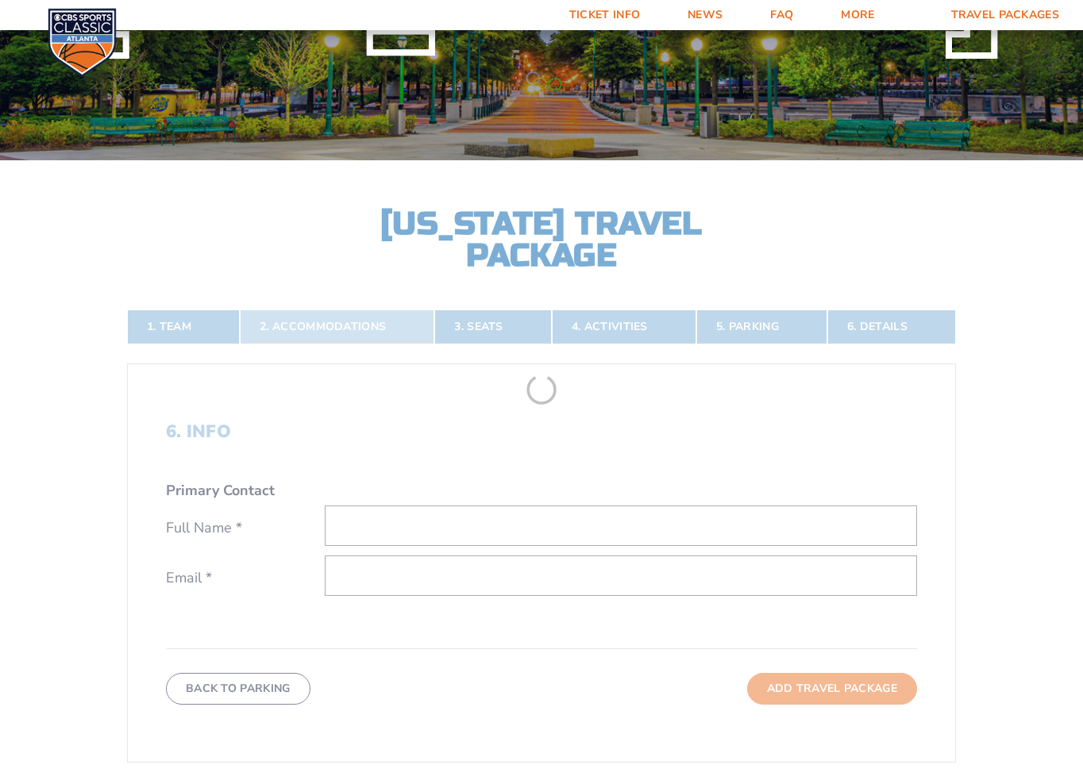
scroll to position [368, 0]
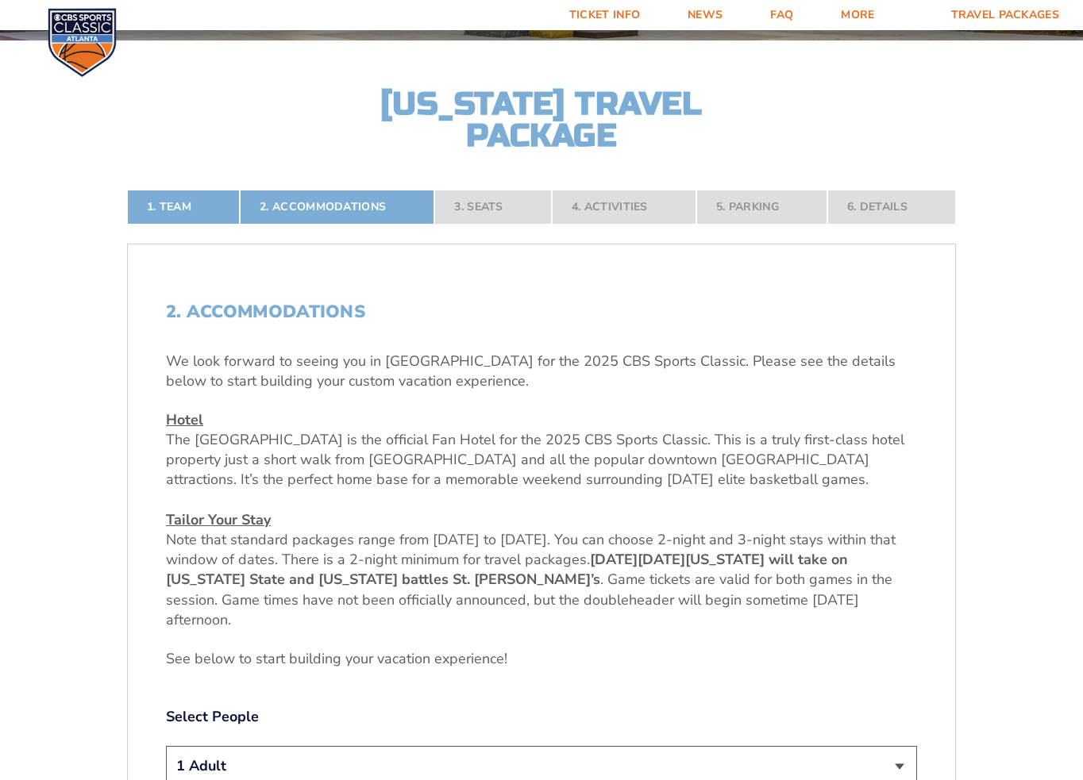
click at [858, 206] on nav "1. Team 2. Accommodations 3. Seats 4. Activities 5. Parking 6. Details" at bounding box center [541, 207] width 829 height 35
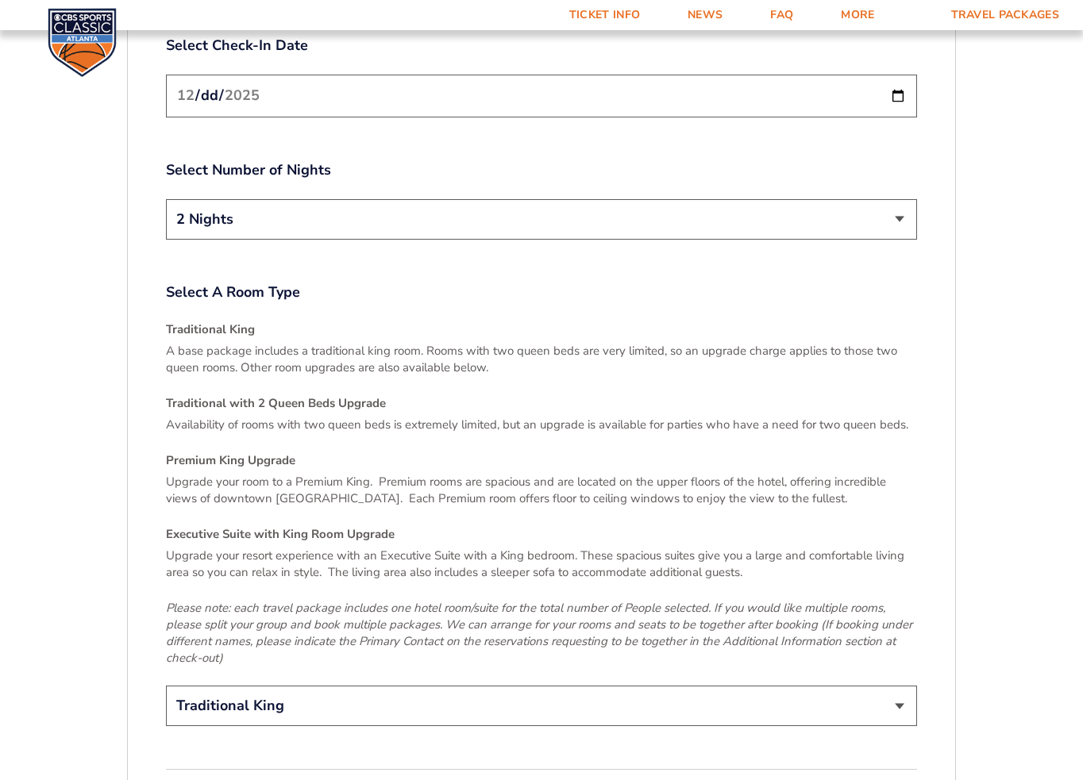
scroll to position [2249, 0]
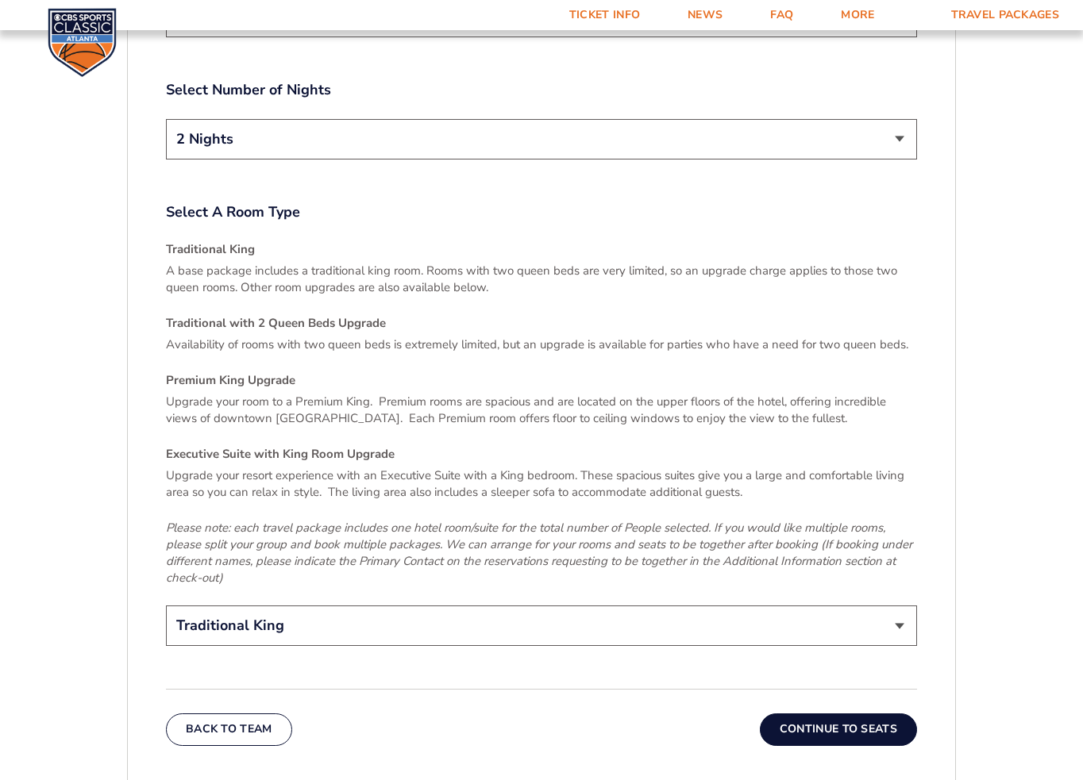
click at [870, 714] on button "Continue To Seats" at bounding box center [838, 730] width 157 height 32
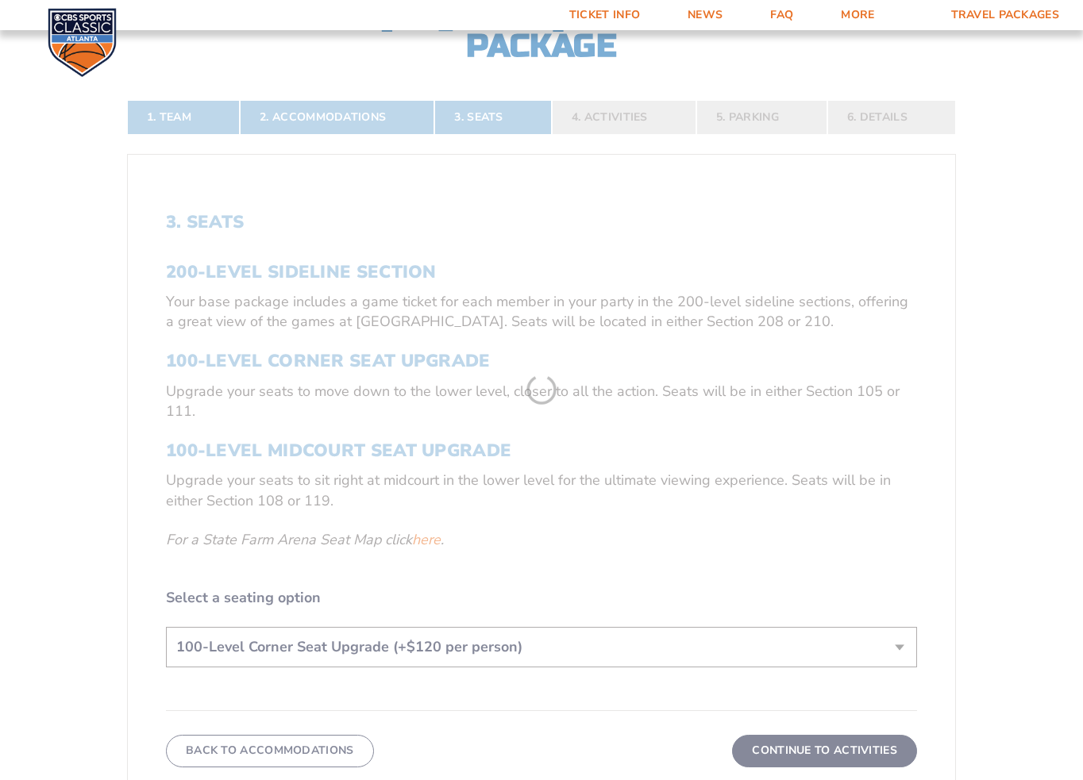
scroll to position [368, 0]
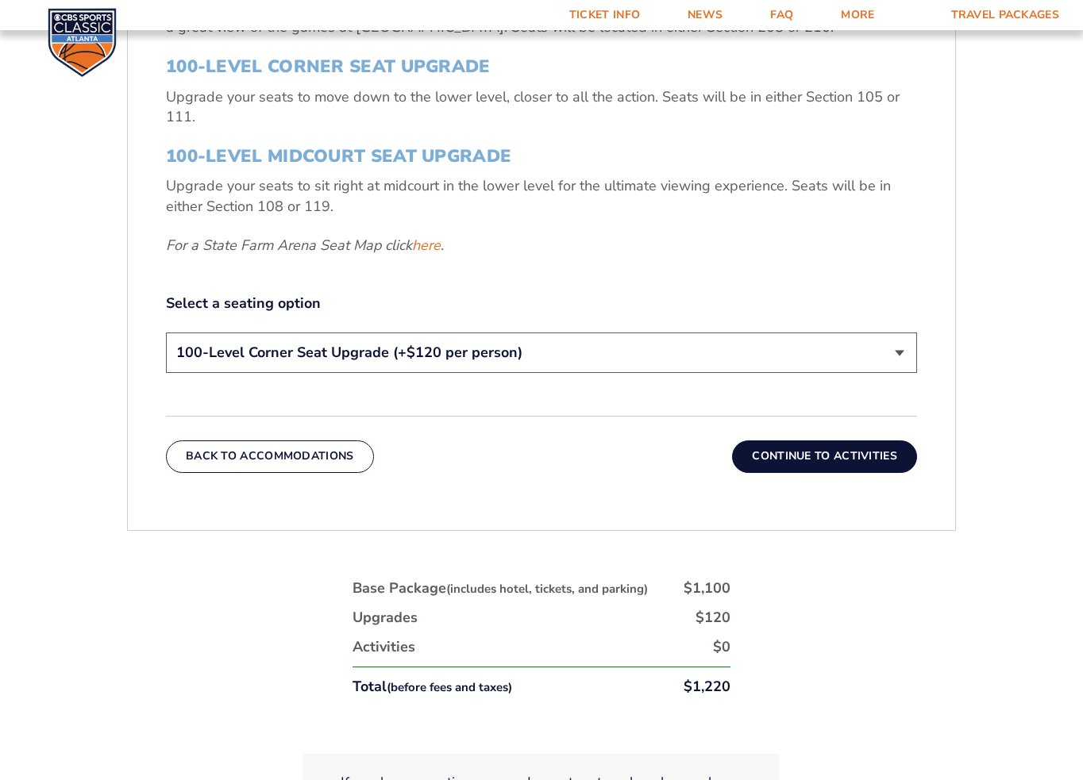
click at [881, 461] on button "Continue To Activities" at bounding box center [824, 457] width 185 height 32
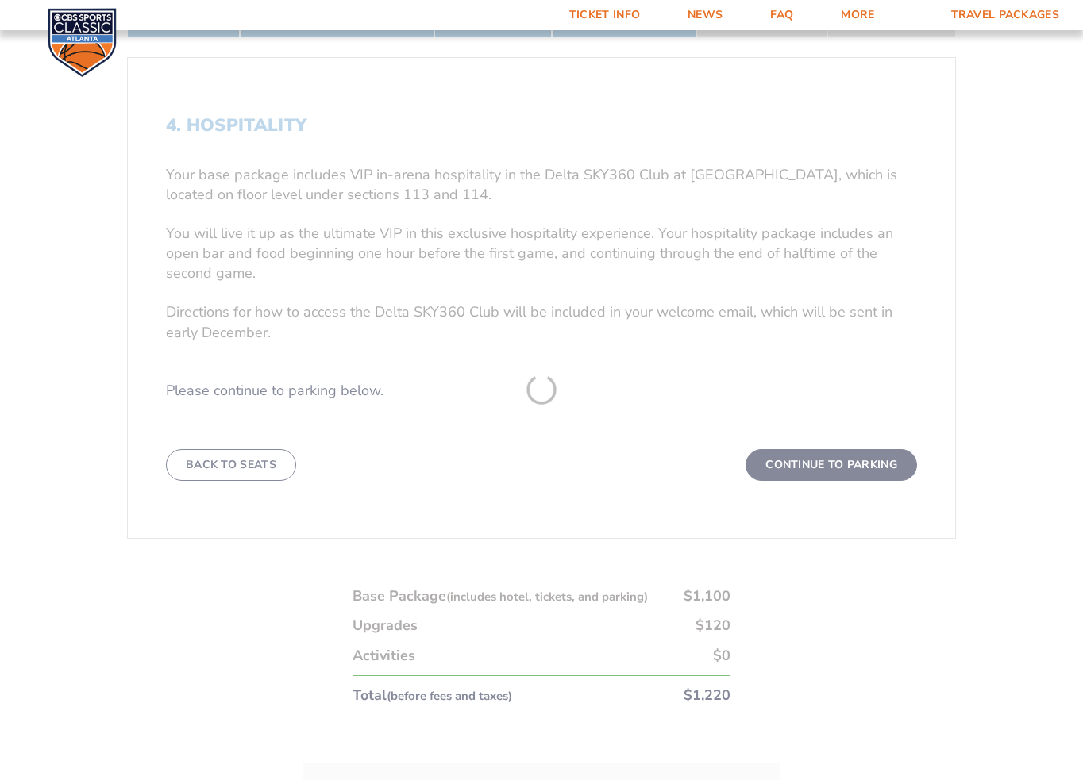
scroll to position [571, 0]
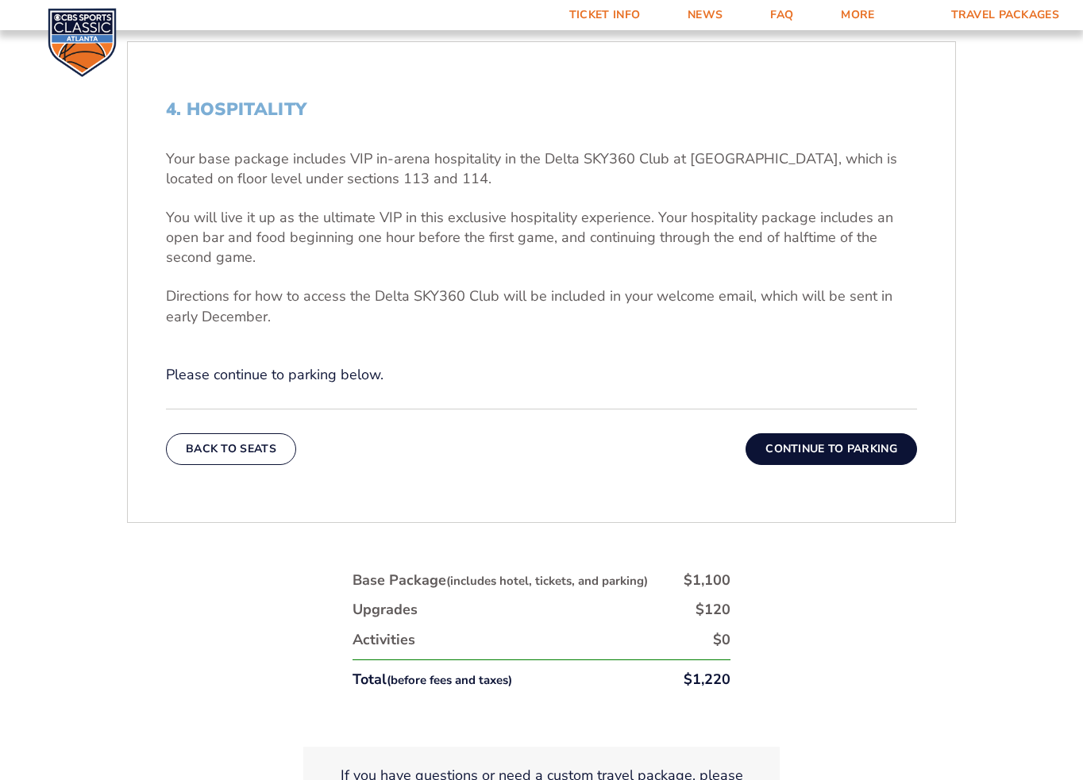
click at [873, 456] on button "Continue To Parking" at bounding box center [832, 450] width 172 height 32
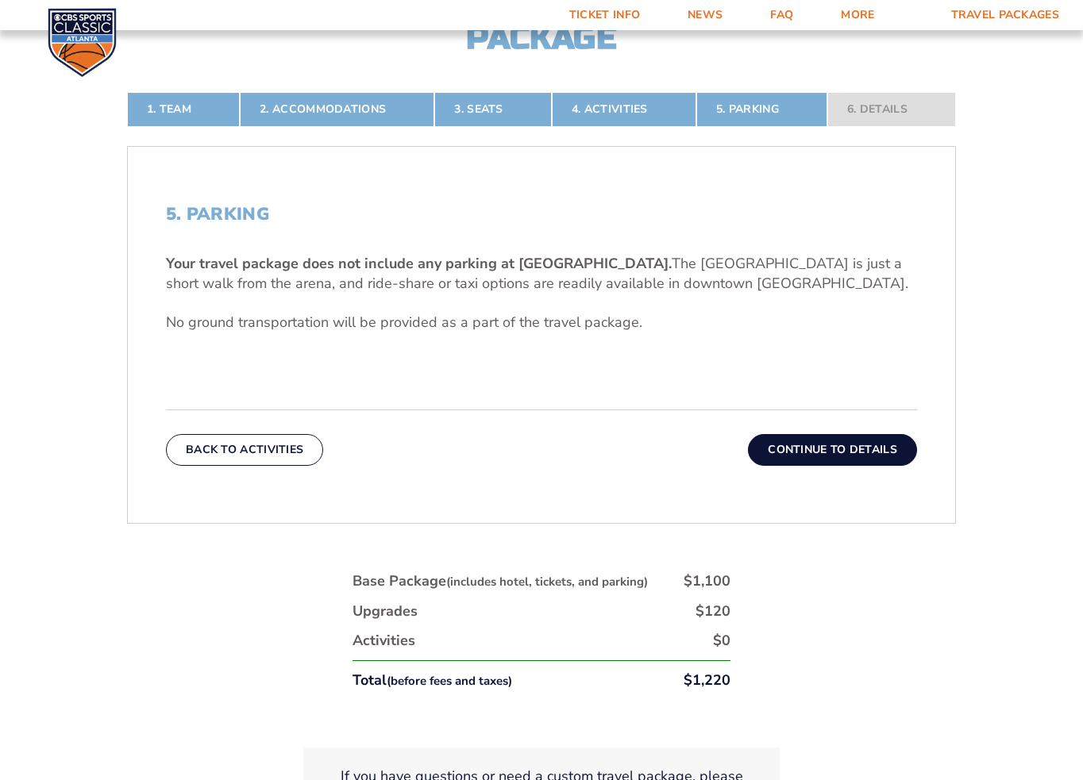
scroll to position [492, 0]
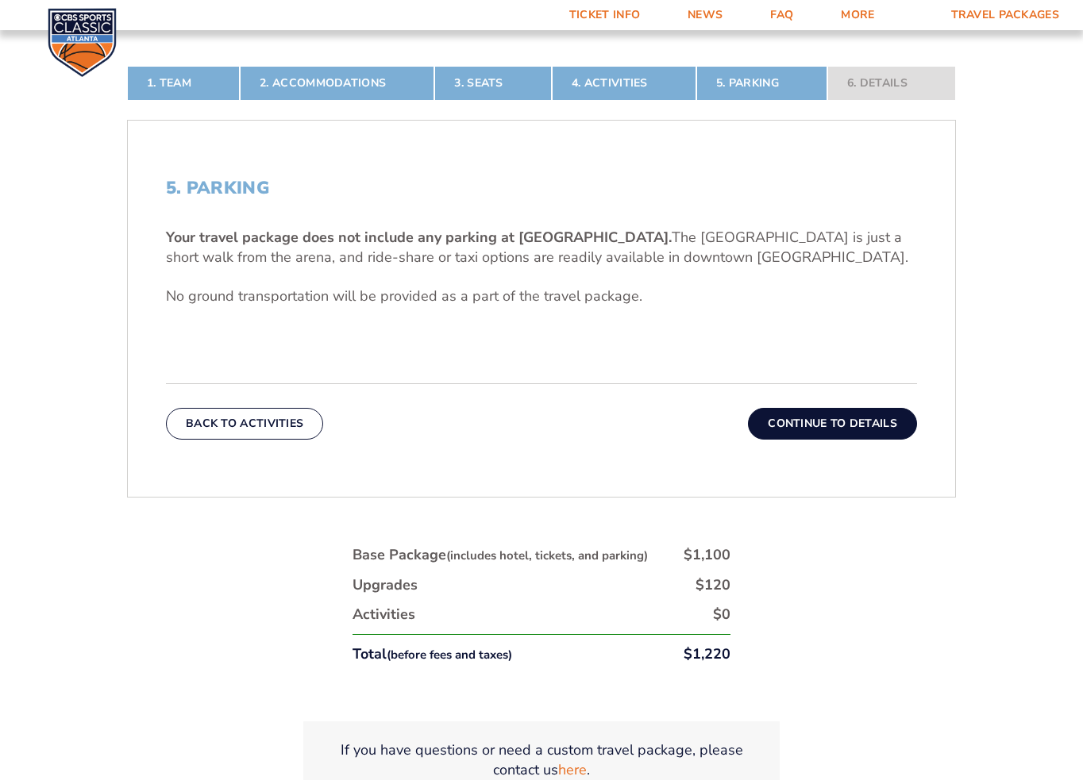
click at [875, 416] on button "Continue To Details" at bounding box center [832, 424] width 169 height 32
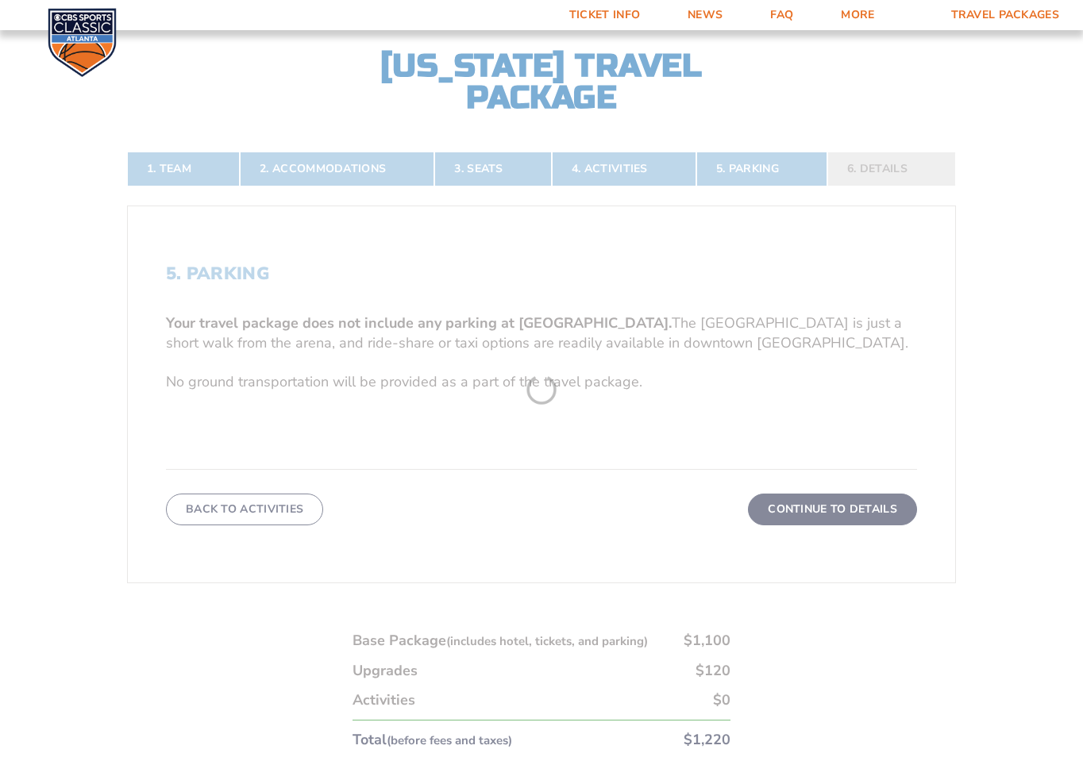
scroll to position [368, 0]
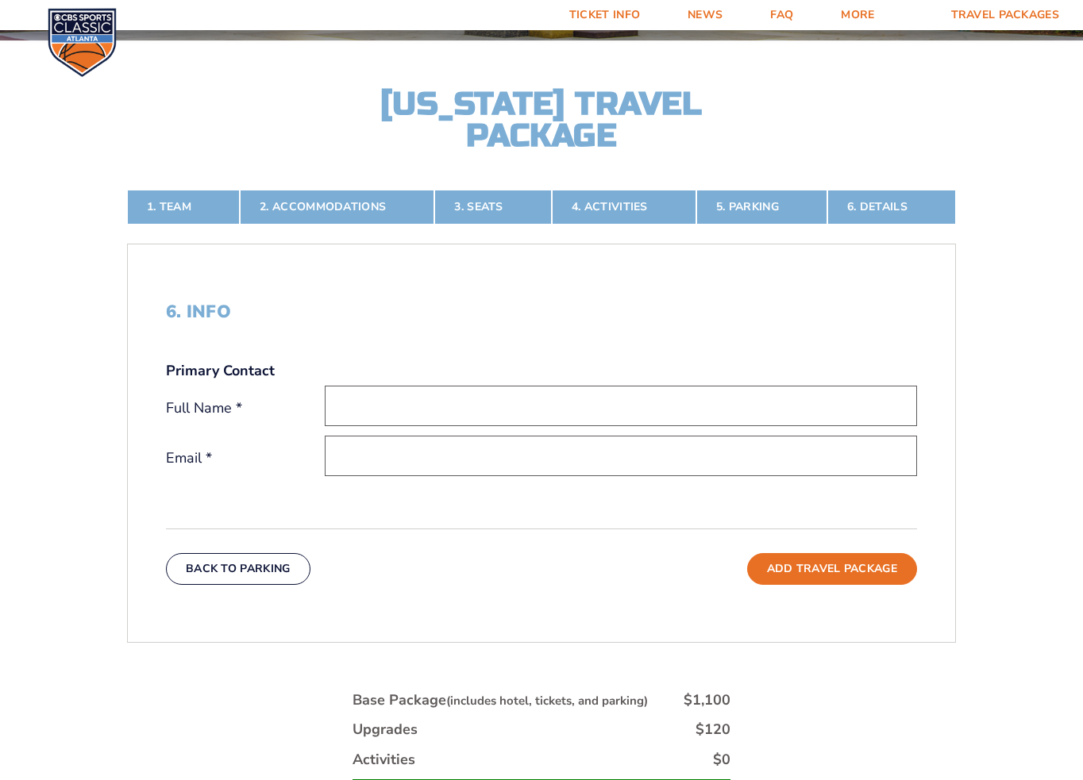
click at [429, 399] on input "text" at bounding box center [621, 406] width 592 height 40
type input "Matthew B Shaw"
type input "mattshaw27530@gmail.com"
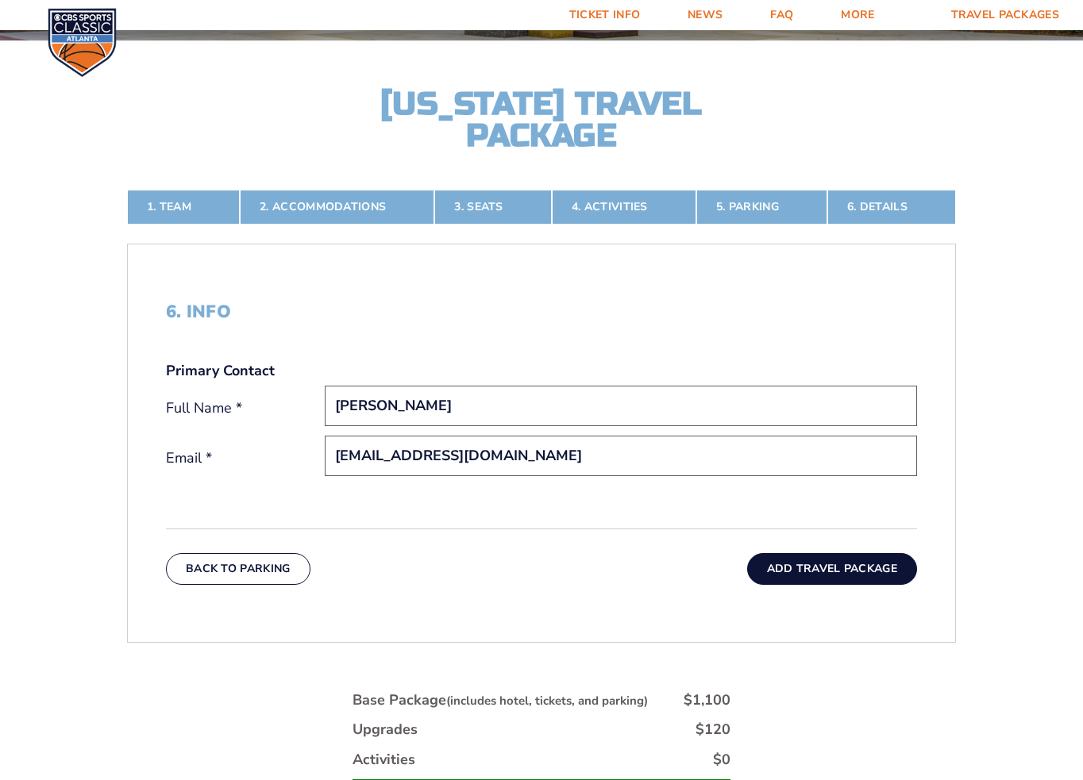
click at [829, 568] on button "Add Travel Package" at bounding box center [832, 569] width 170 height 32
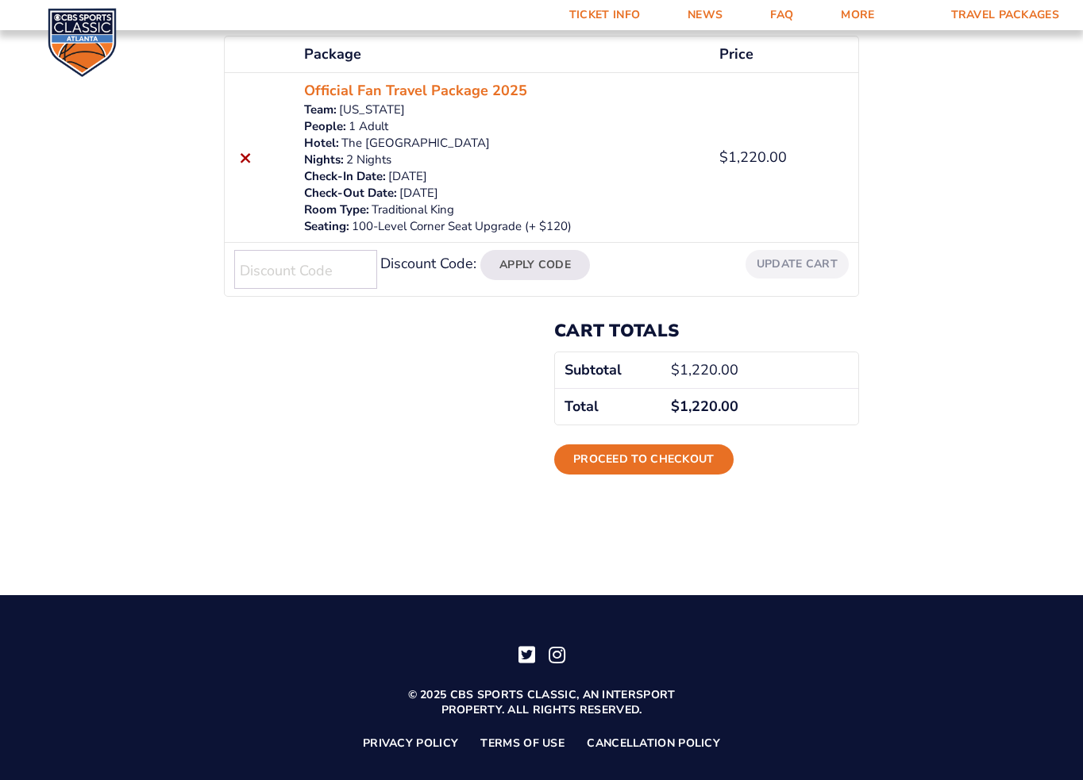
scroll to position [288, 0]
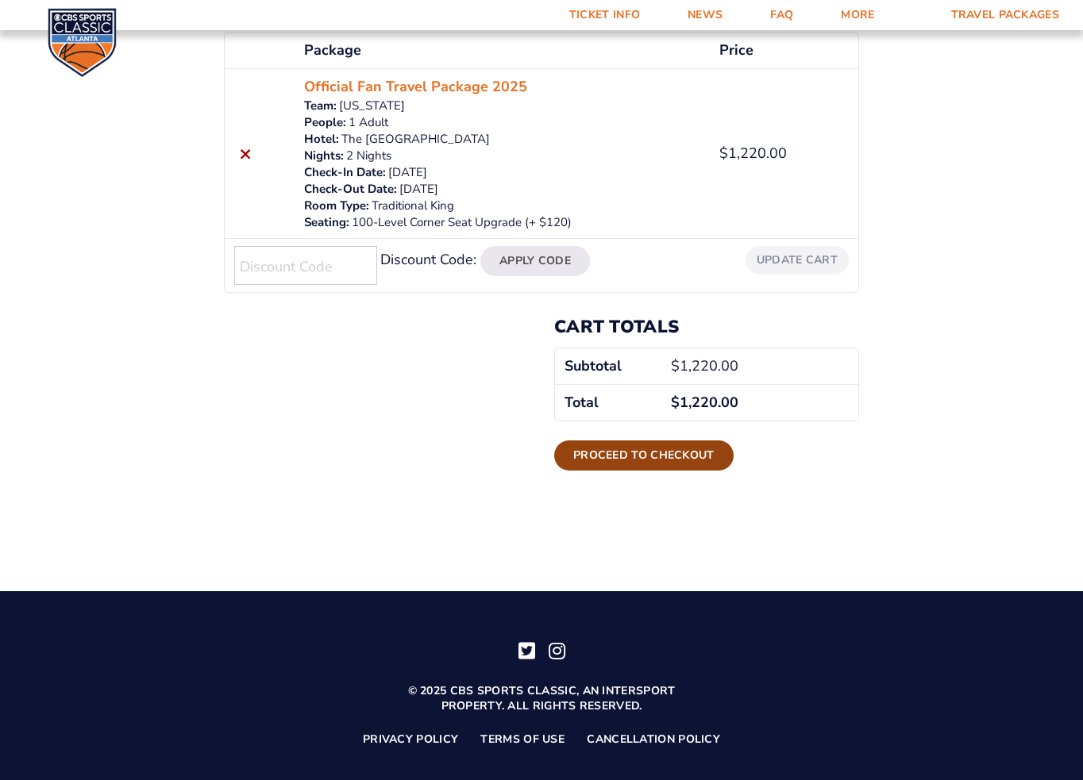
click at [660, 453] on link "Proceed to checkout" at bounding box center [643, 456] width 179 height 30
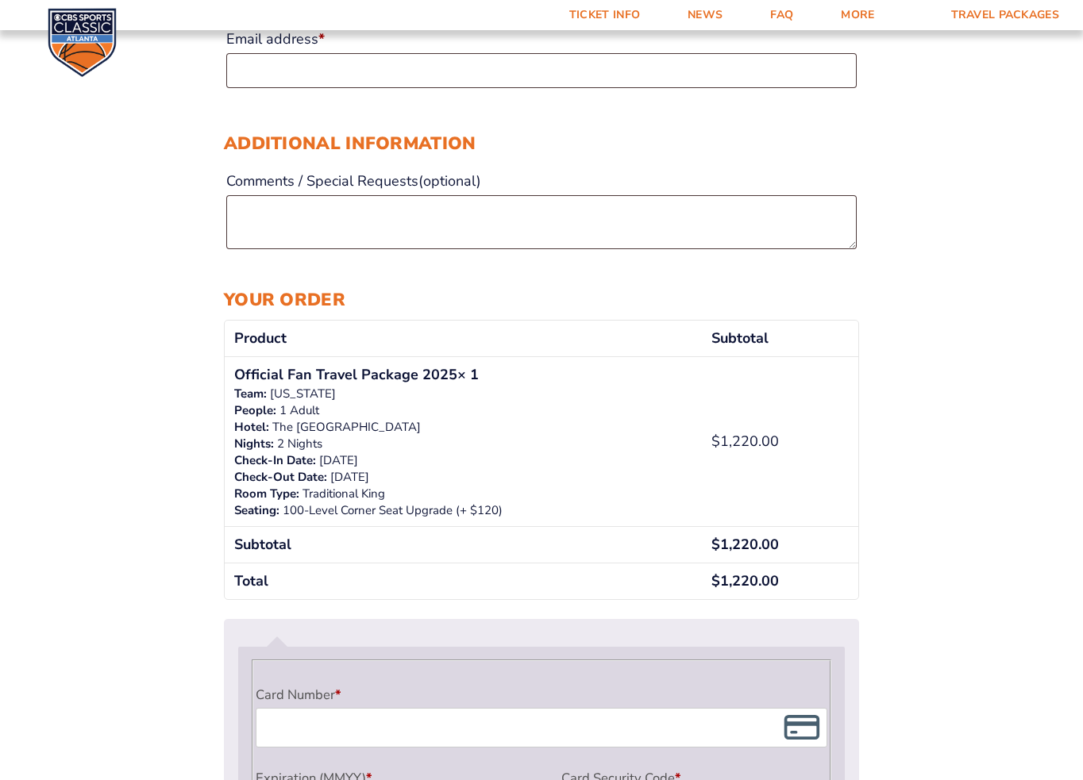
scroll to position [888, 0]
